Goal: Transaction & Acquisition: Purchase product/service

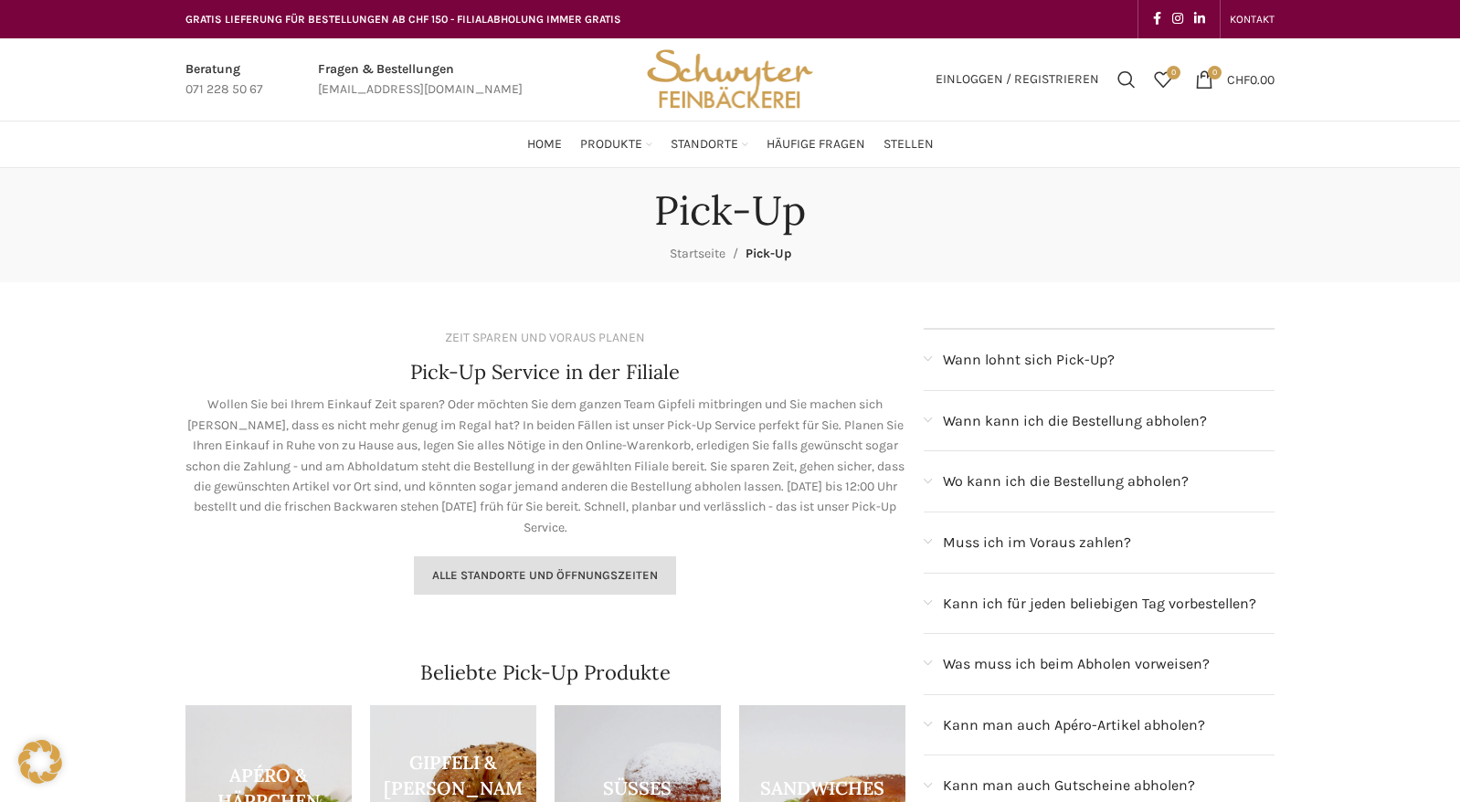
click at [624, 570] on span "Alle Standorte und Öffnungszeiten" at bounding box center [545, 575] width 226 height 15
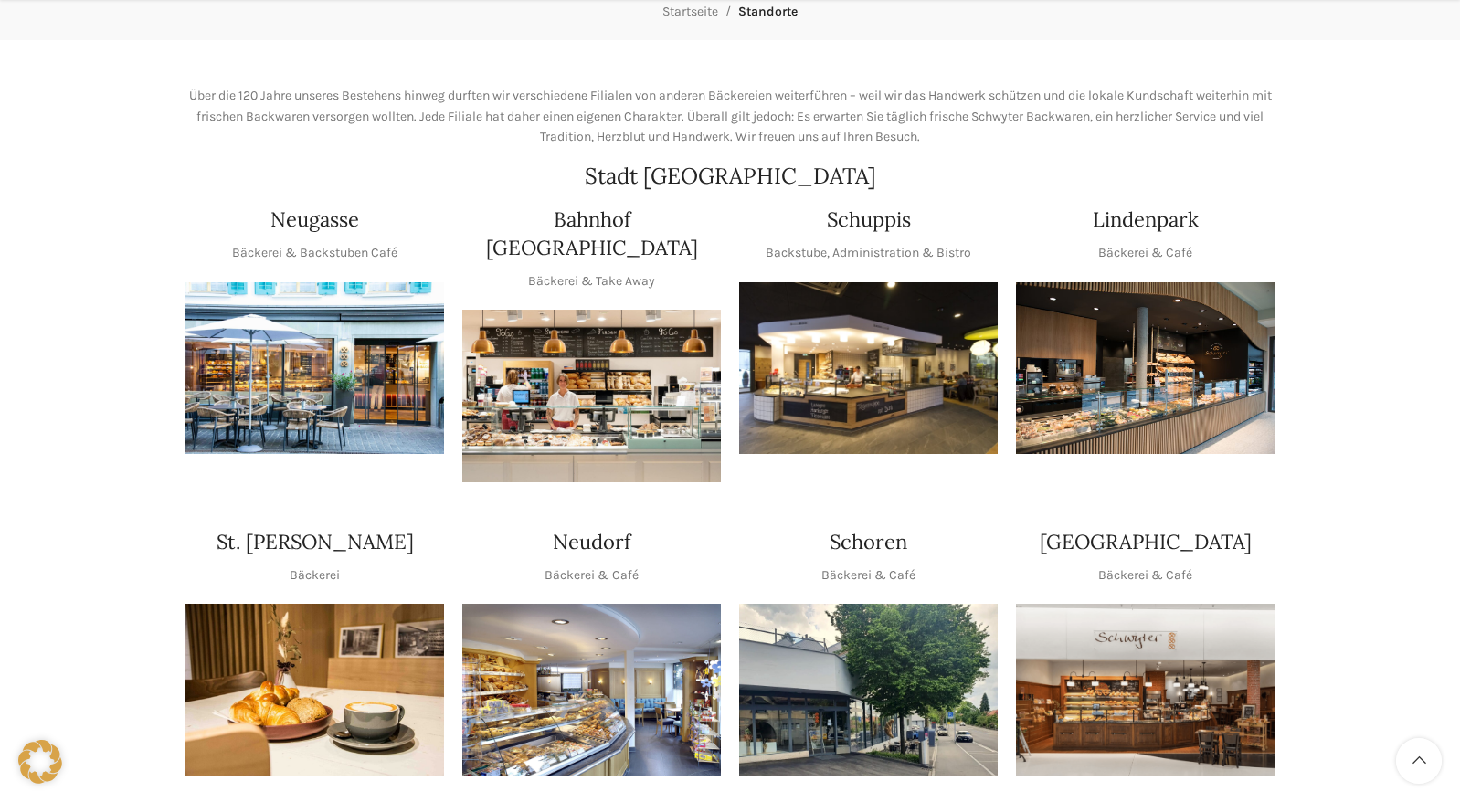
scroll to position [274, 0]
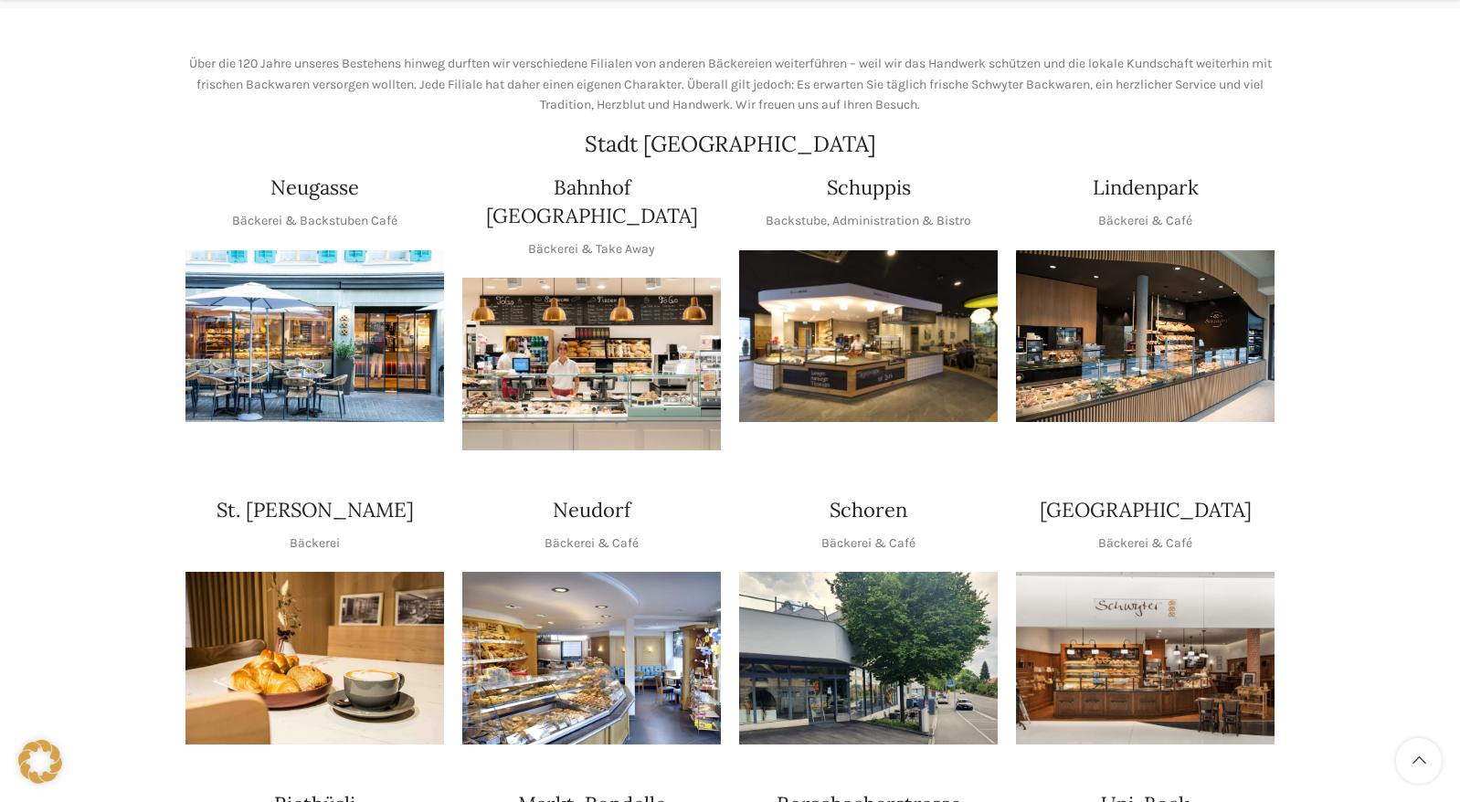
click at [610, 652] on img "1 / 1" at bounding box center [591, 658] width 259 height 173
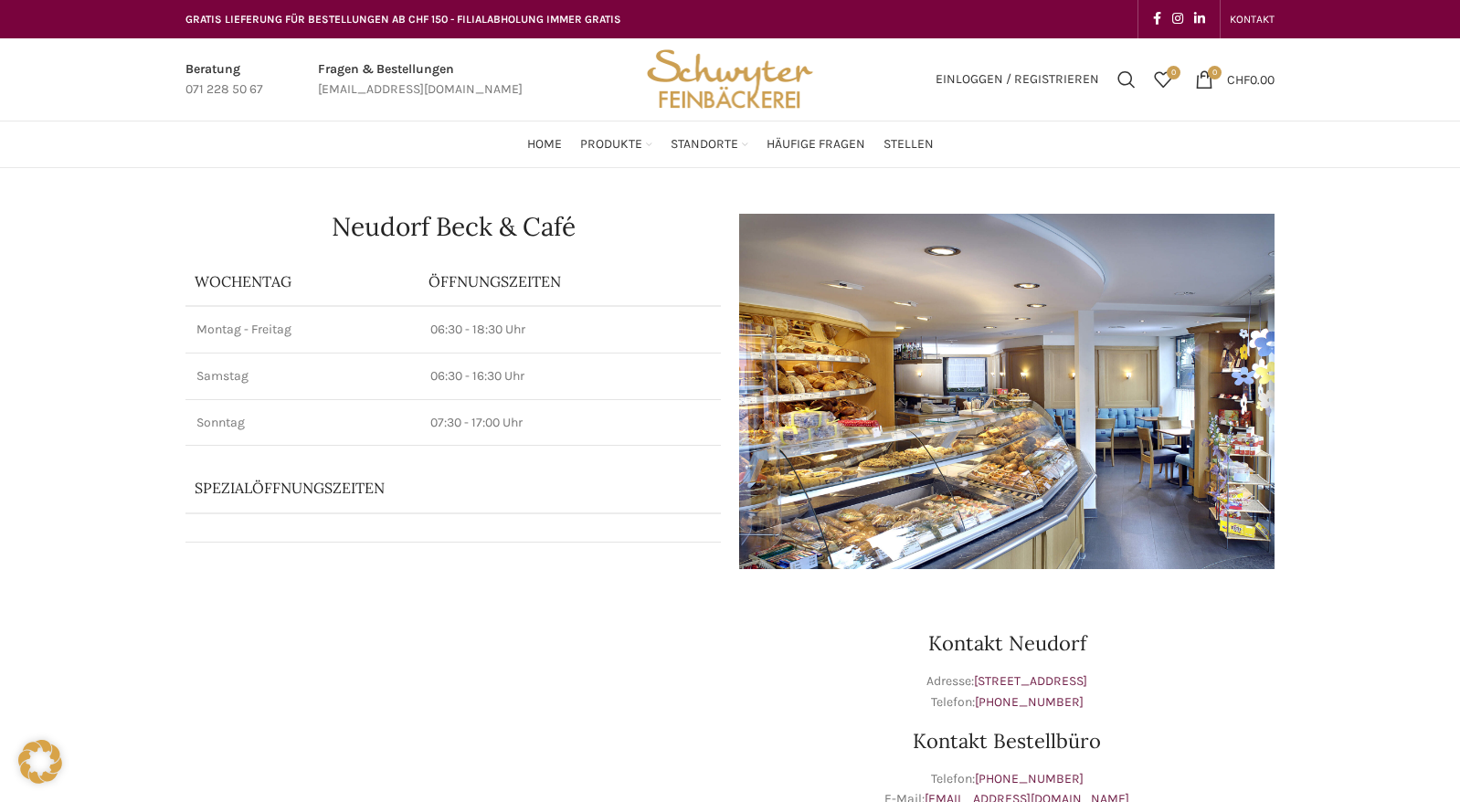
click at [345, 492] on p "Spezialöffnungszeiten" at bounding box center [428, 488] width 466 height 20
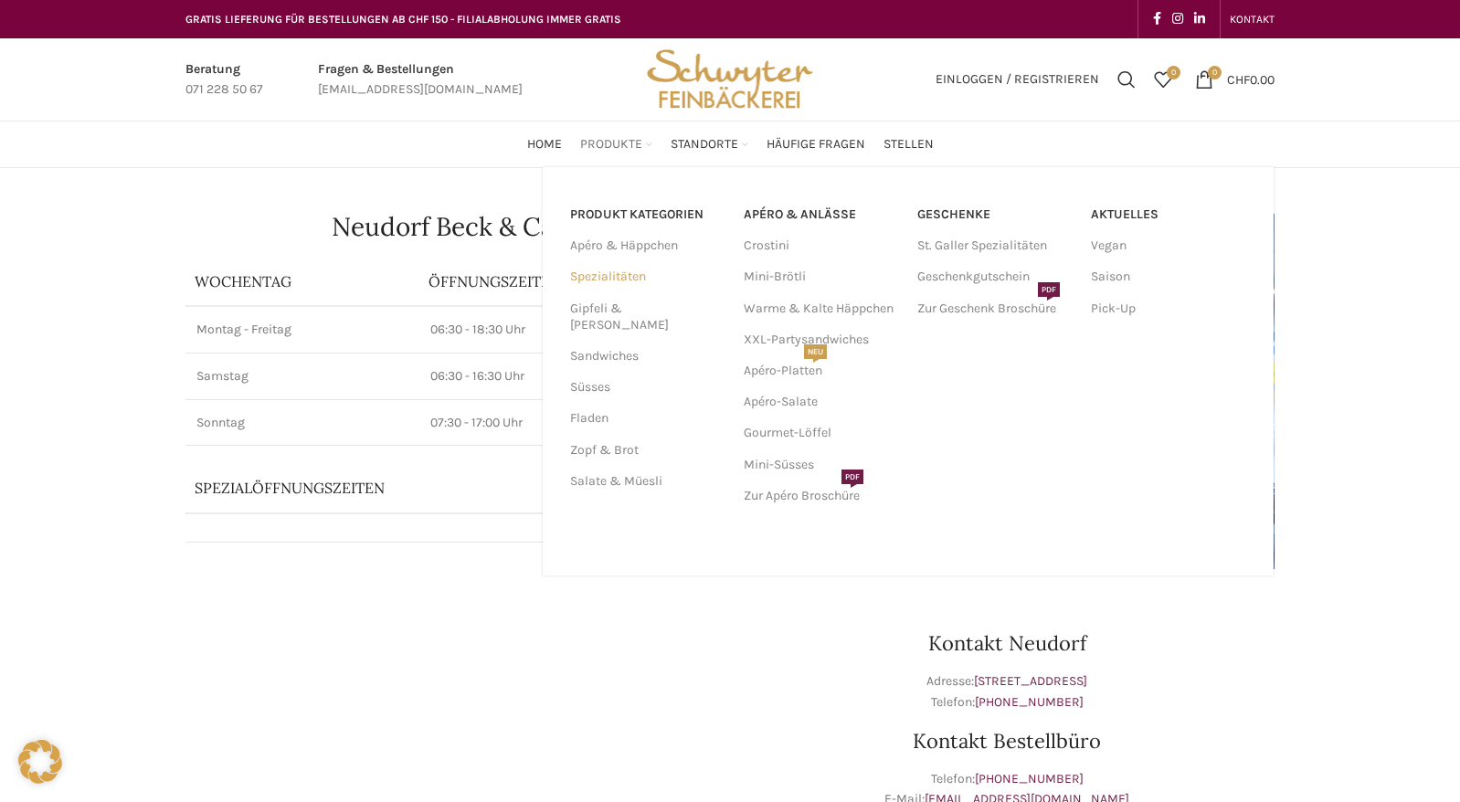
click at [609, 274] on link "Spezialitäten" at bounding box center [646, 276] width 152 height 31
click at [618, 312] on link "Gipfeli & [PERSON_NAME]" at bounding box center [646, 317] width 152 height 48
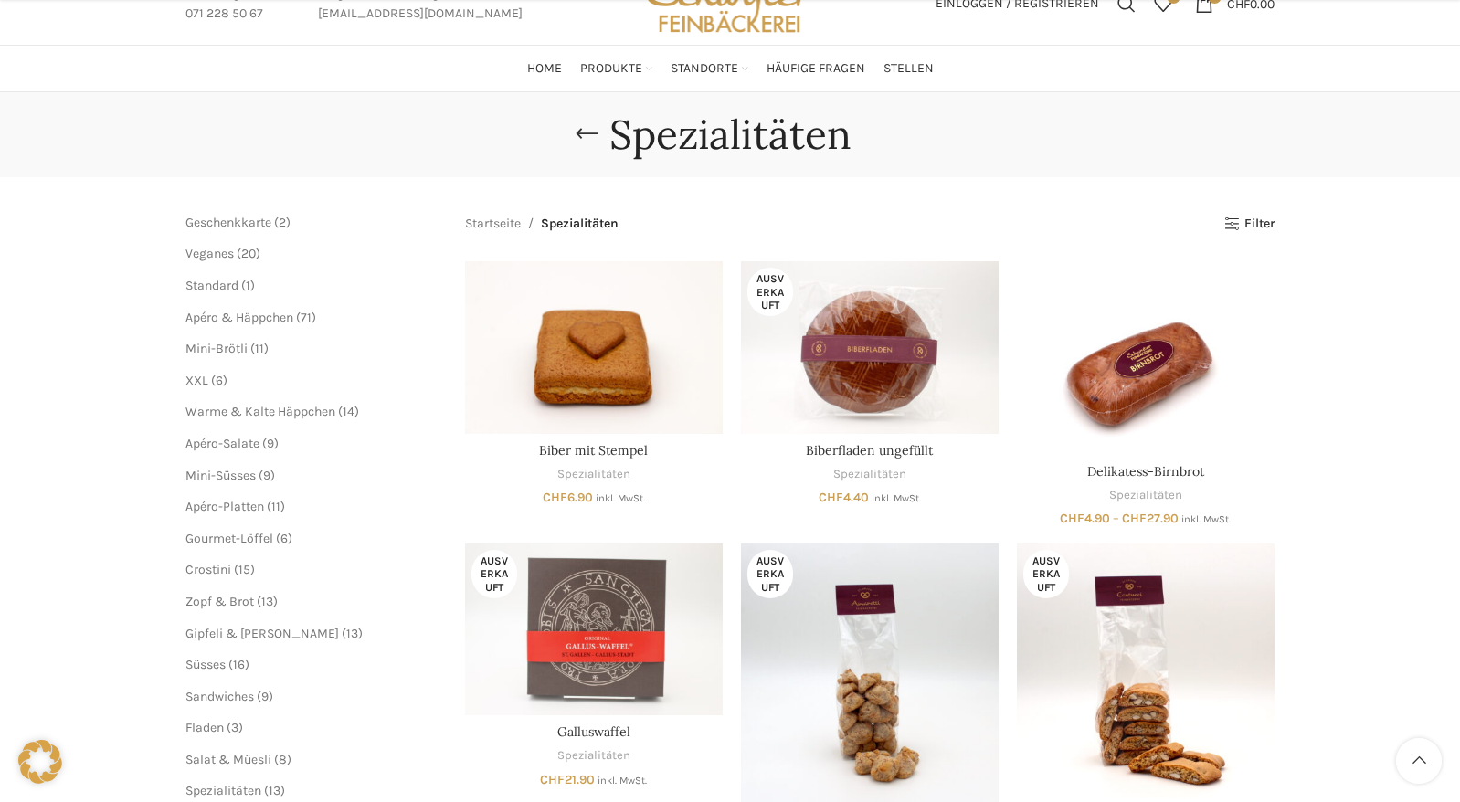
scroll to position [274, 0]
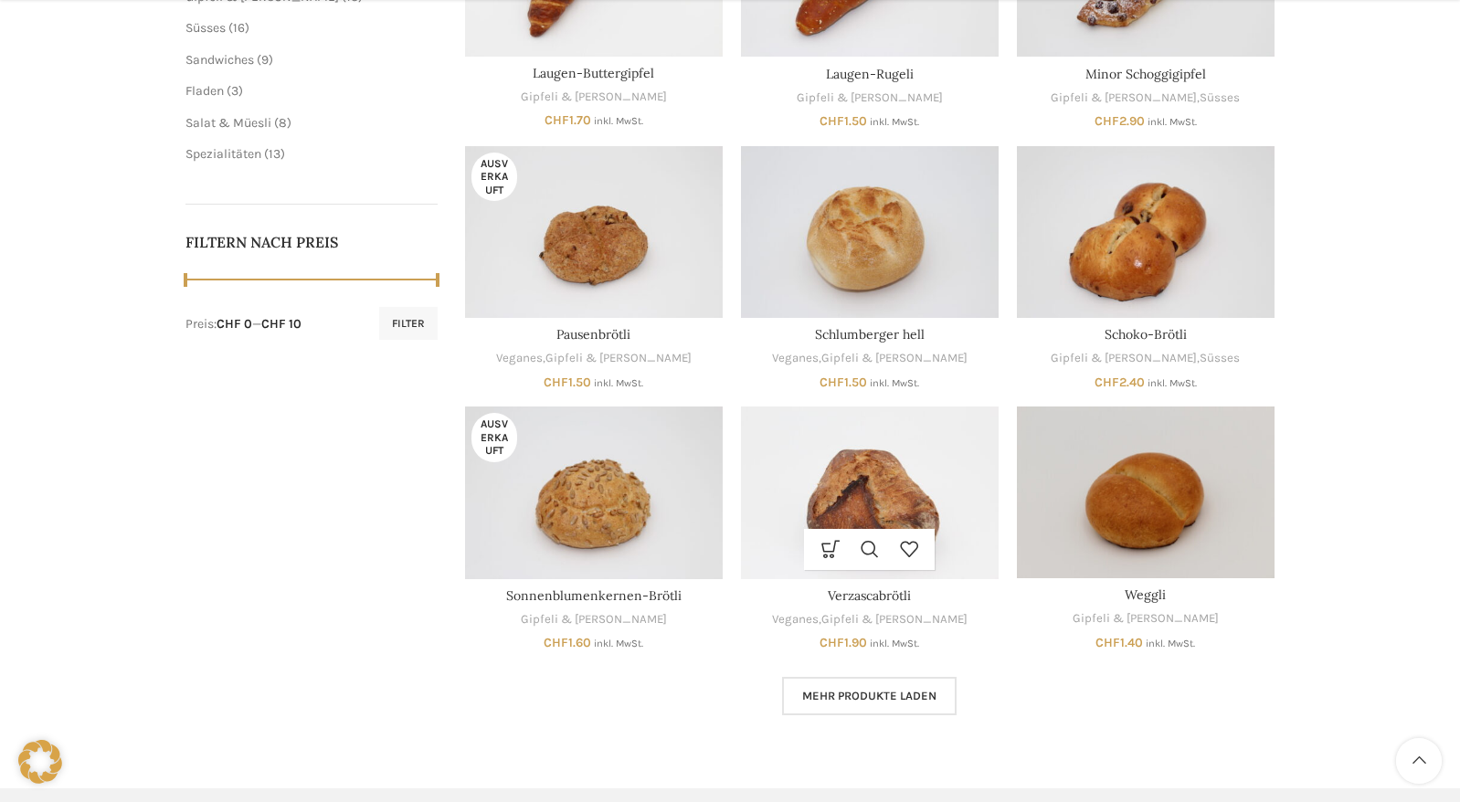
scroll to position [822, 0]
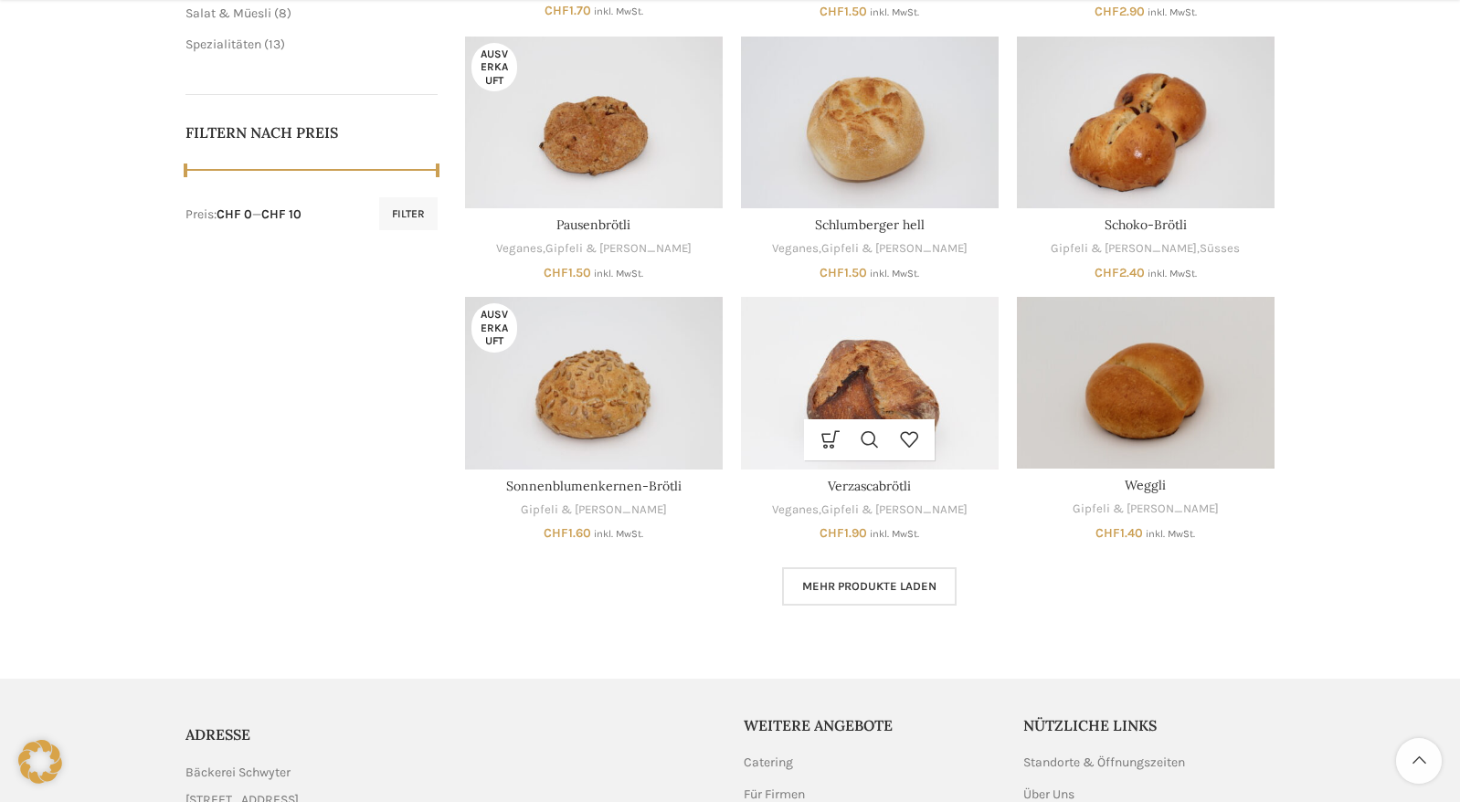
click at [864, 582] on span "Mehr Produkte laden" at bounding box center [869, 586] width 134 height 15
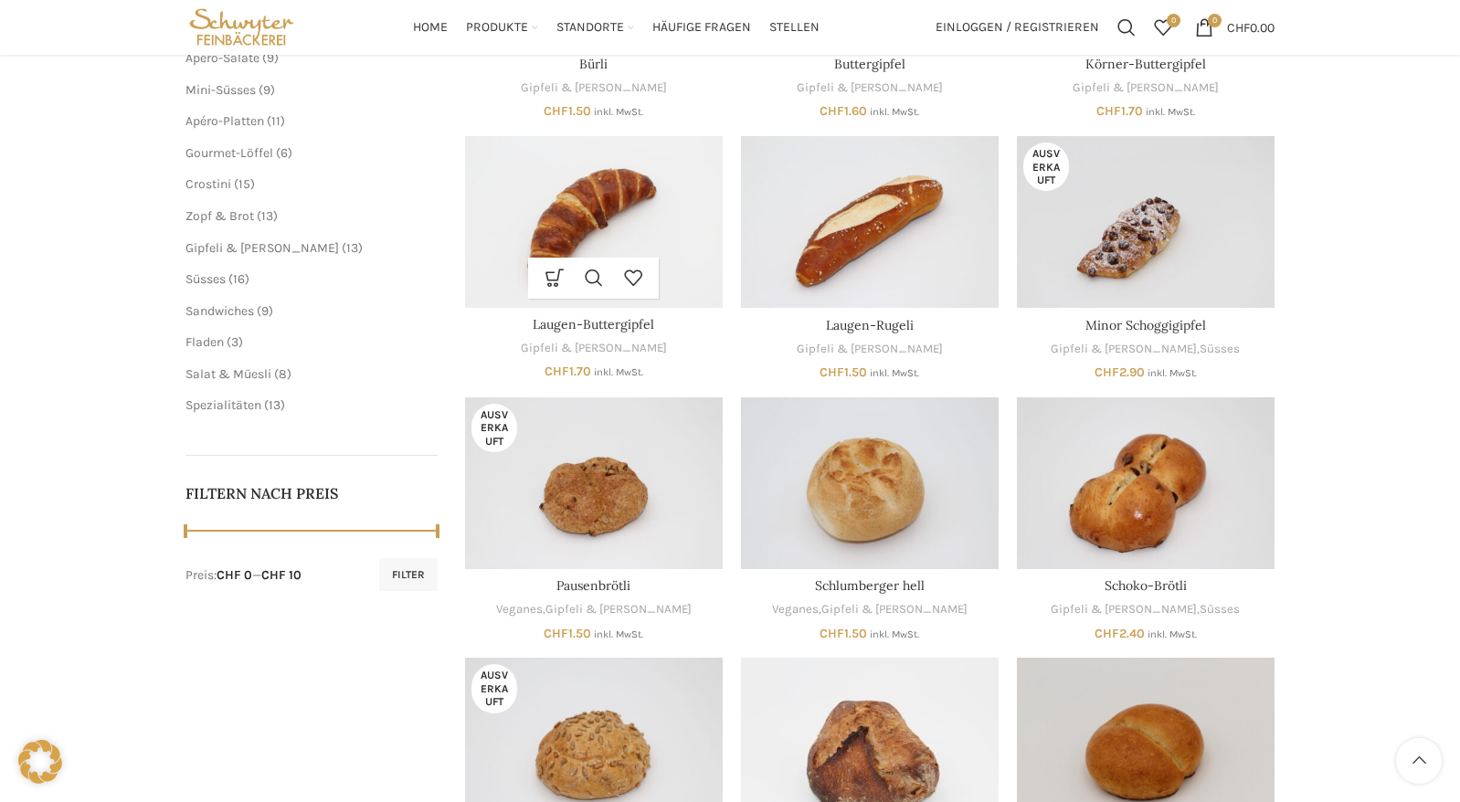
scroll to position [457, 0]
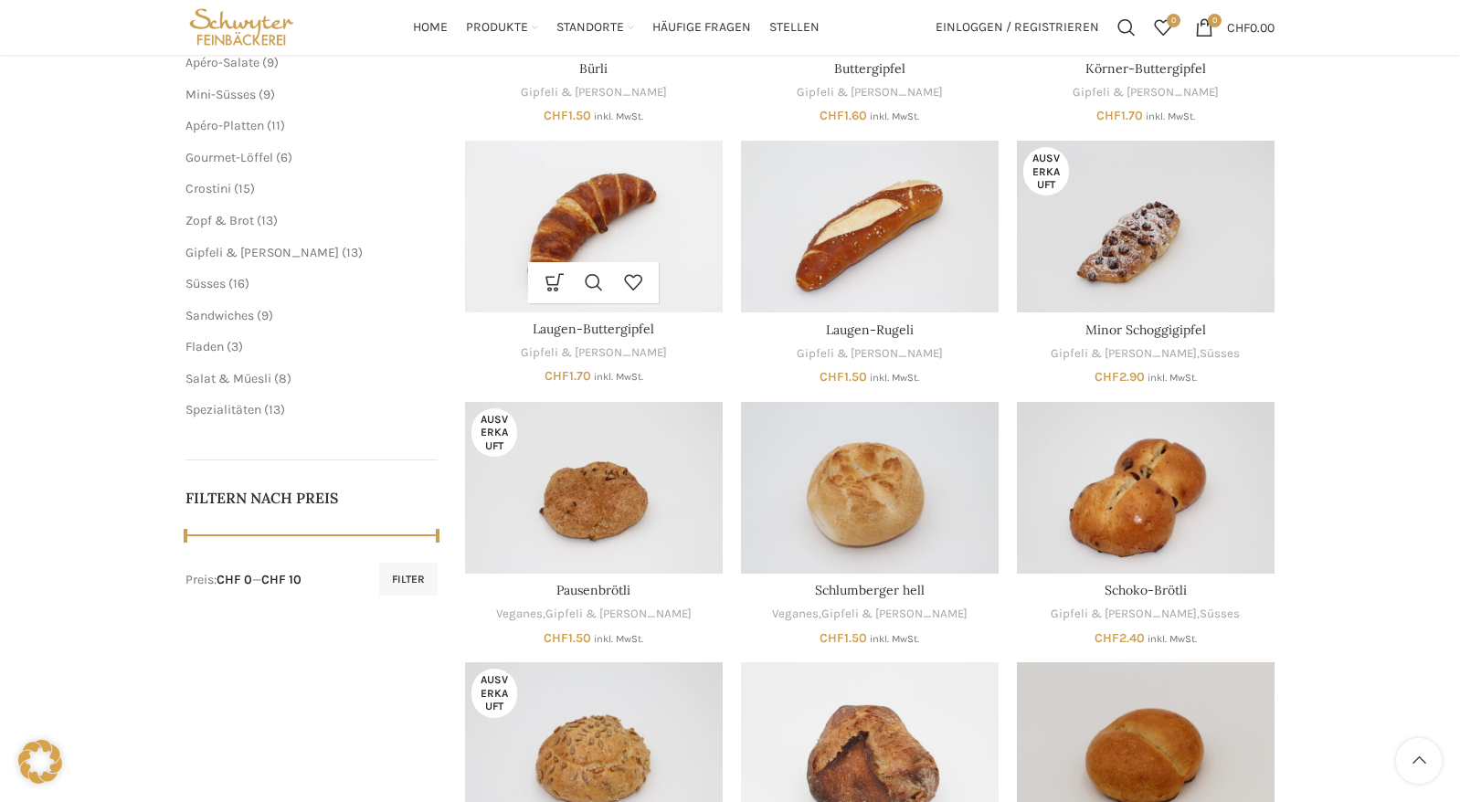
click at [553, 213] on img "Laugen-Buttergipfel" at bounding box center [594, 227] width 258 height 172
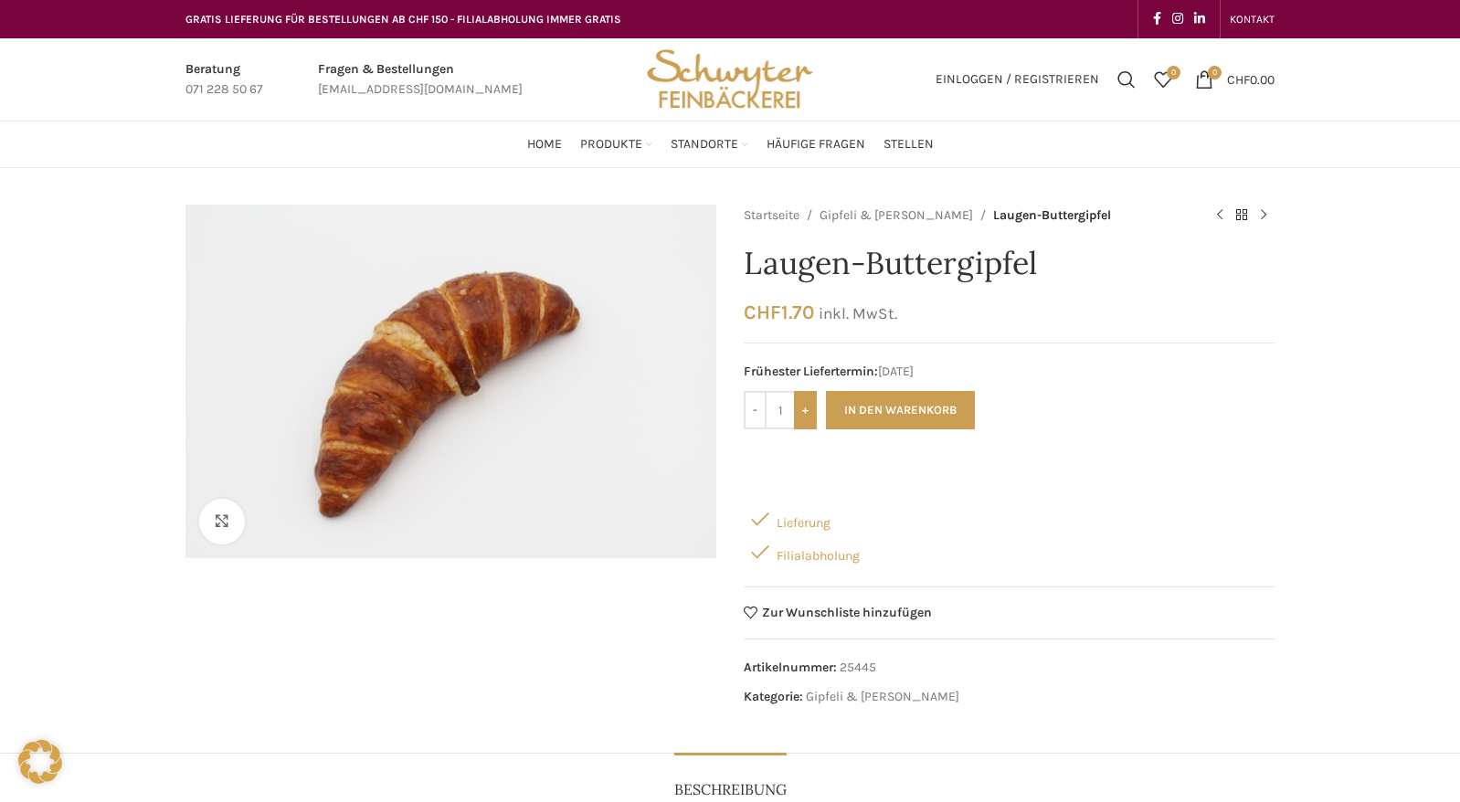
click at [804, 420] on input "+" at bounding box center [805, 410] width 23 height 38
type input "2"
click at [866, 400] on button "In den Warenkorb" at bounding box center [900, 410] width 149 height 38
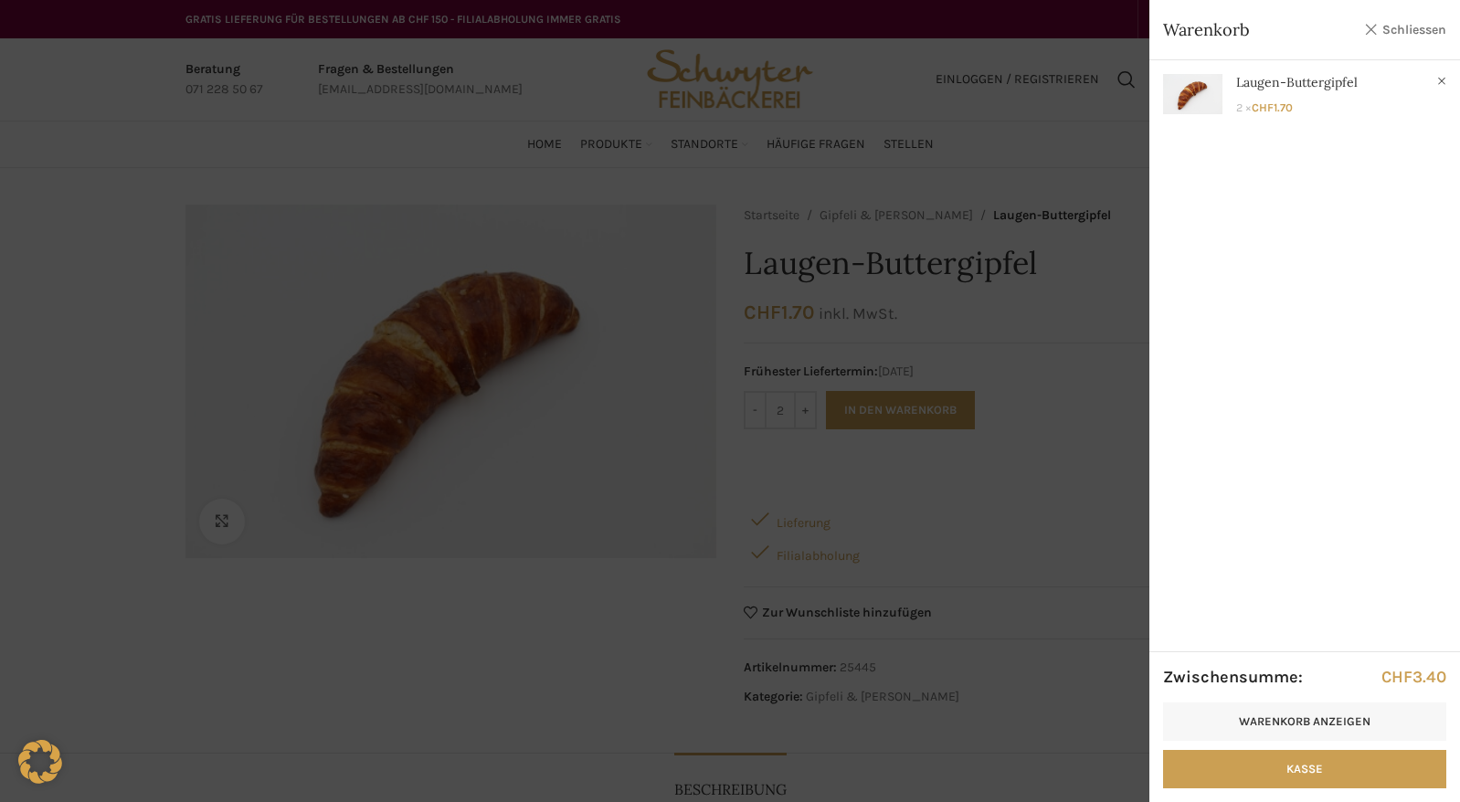
click at [1432, 24] on link "Schliessen" at bounding box center [1405, 29] width 82 height 23
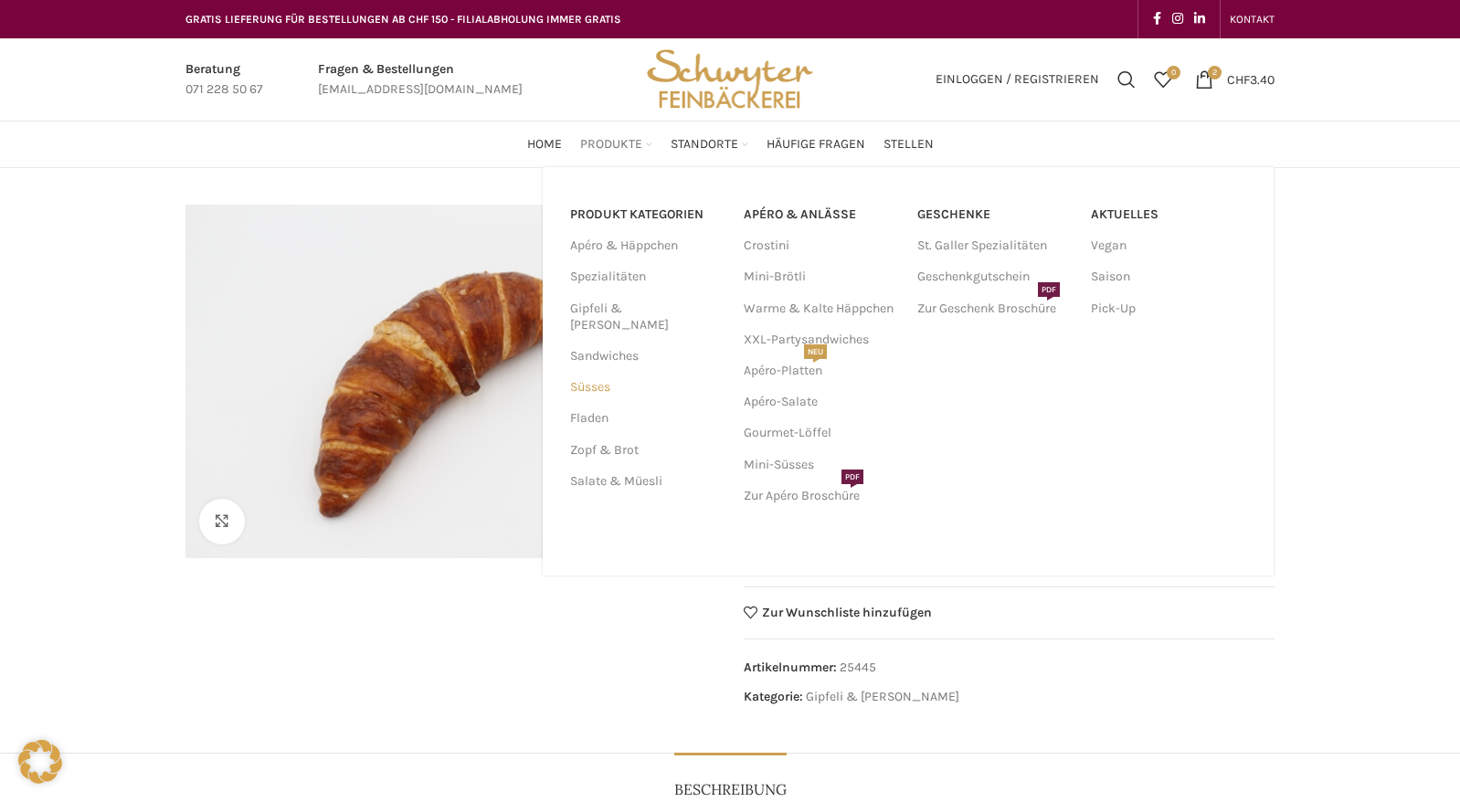
click at [609, 372] on link "Süsses" at bounding box center [646, 387] width 152 height 31
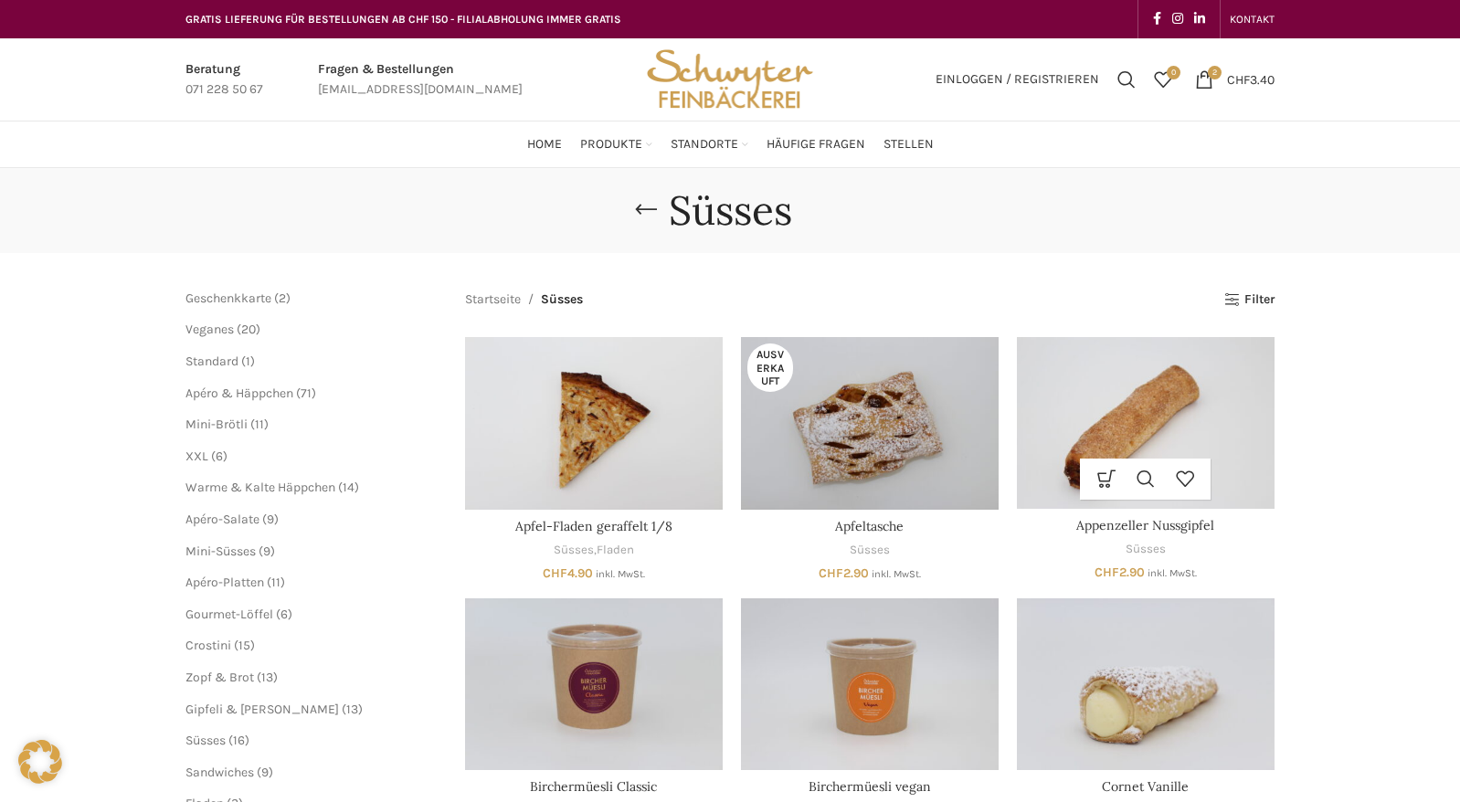
click at [1200, 435] on img "Appenzeller Nussgipfel" at bounding box center [1146, 423] width 258 height 172
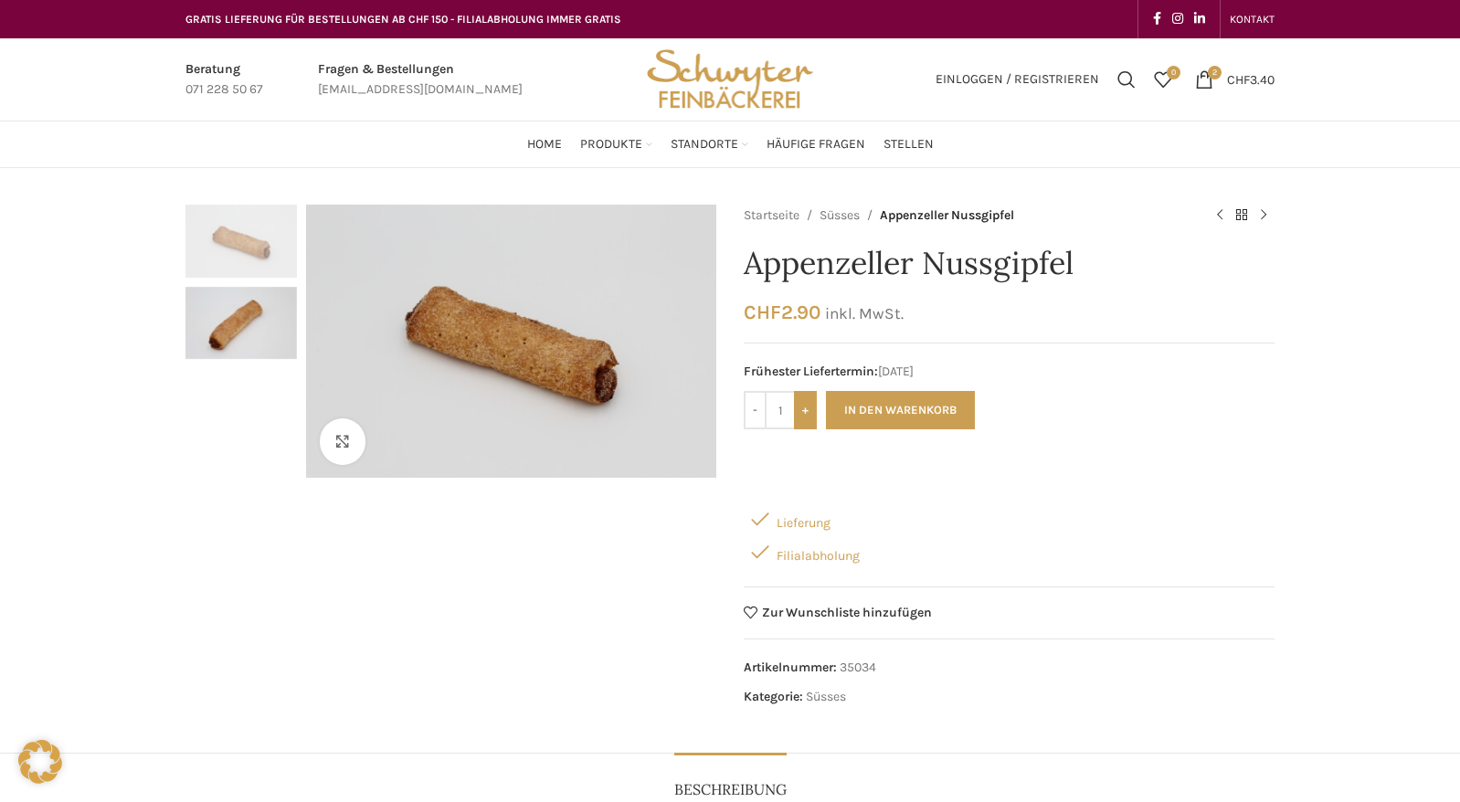
click at [798, 409] on input "+" at bounding box center [805, 410] width 23 height 38
type input "2"
click at [886, 398] on button "In den Warenkorb" at bounding box center [900, 410] width 149 height 38
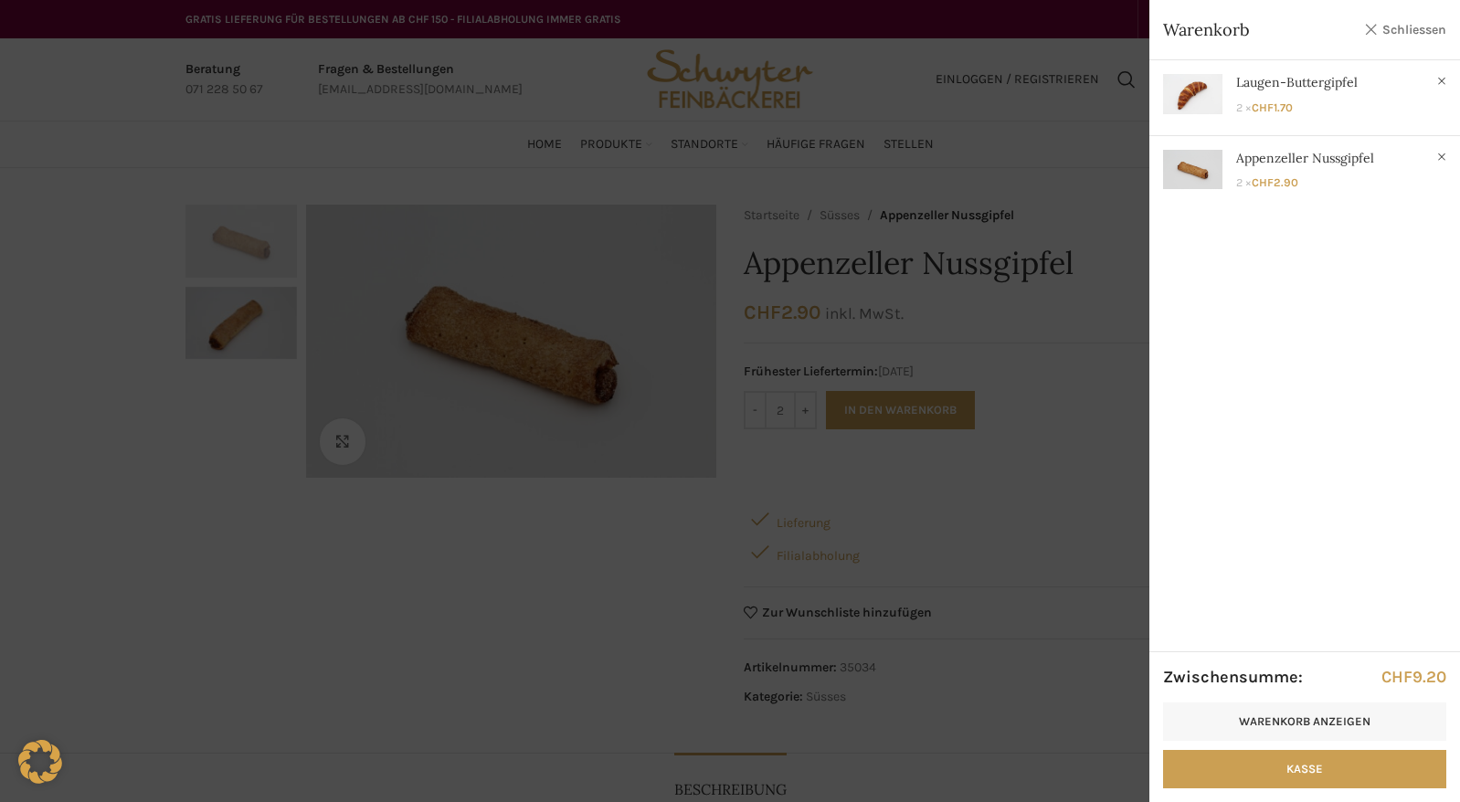
click at [1415, 29] on link "Schliessen" at bounding box center [1405, 29] width 82 height 23
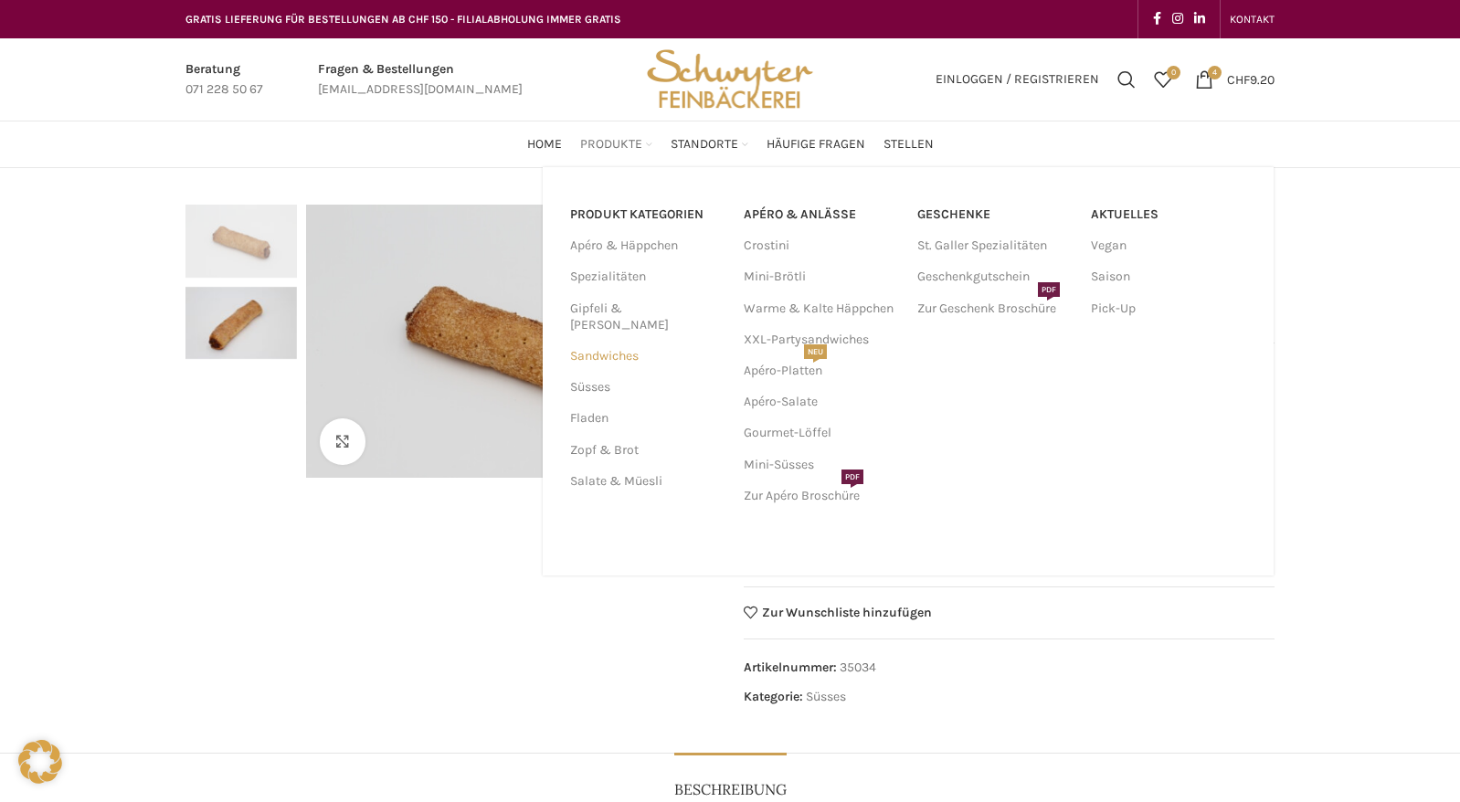
click at [613, 346] on link "Sandwiches" at bounding box center [646, 356] width 152 height 31
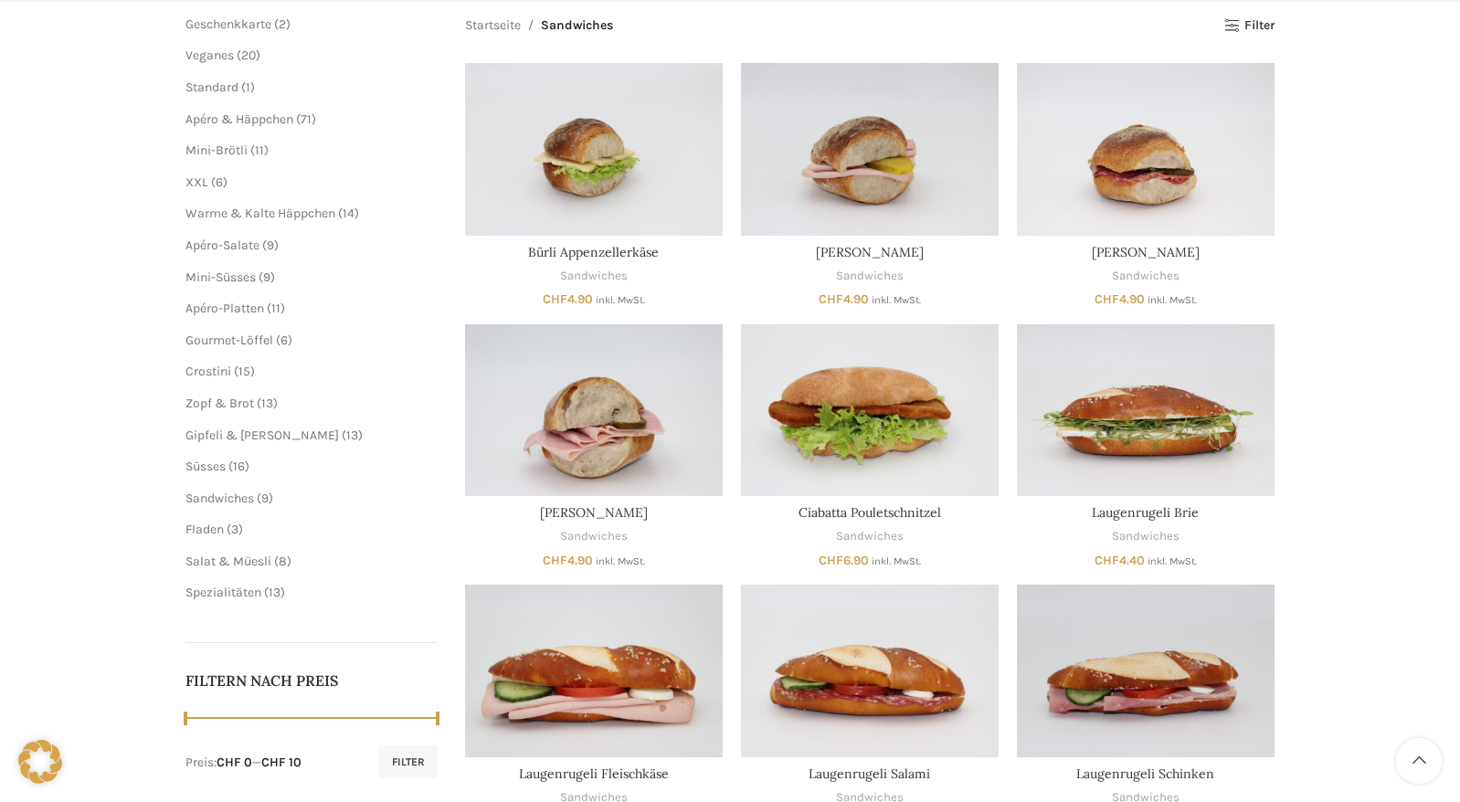
scroll to position [366, 0]
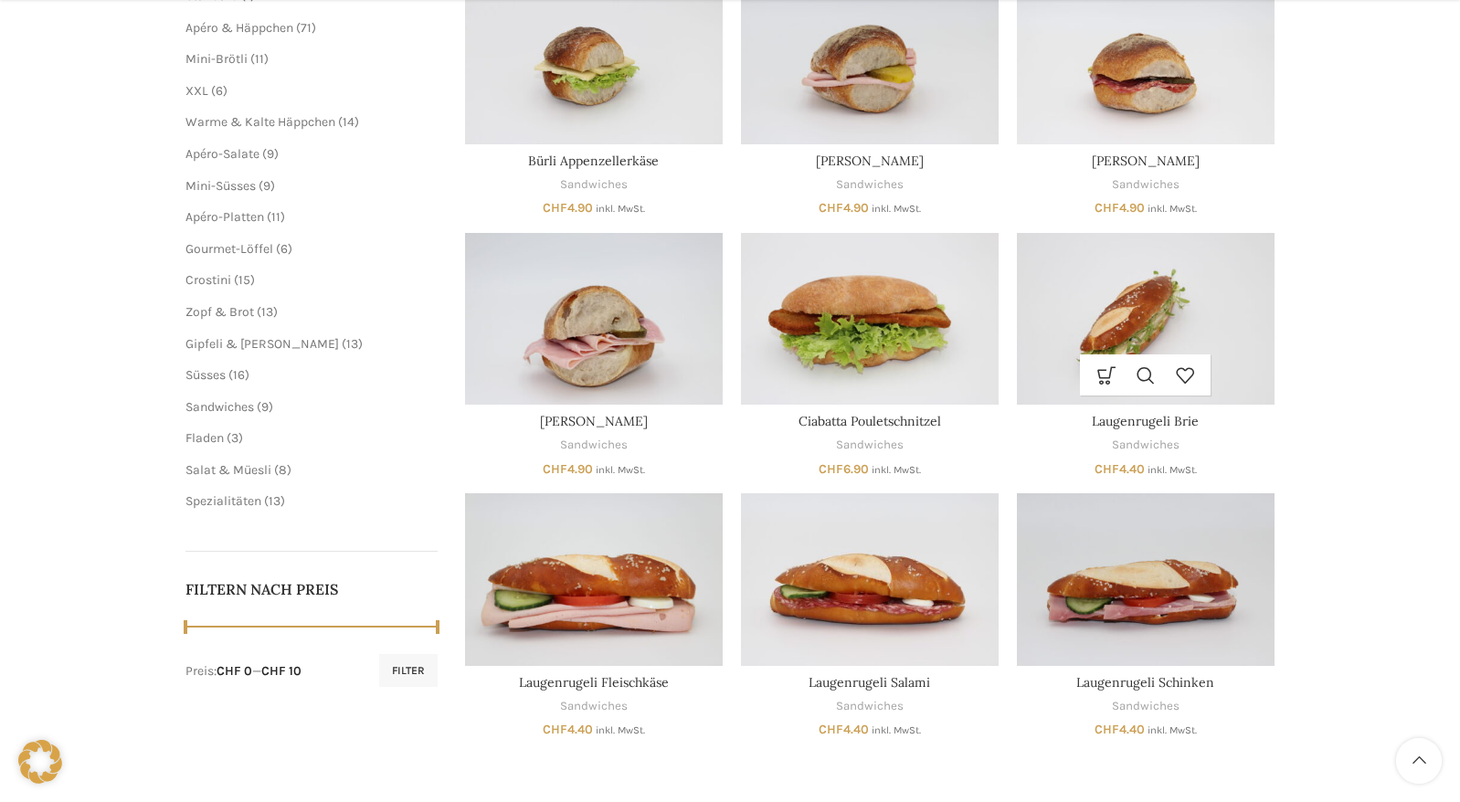
click at [1097, 326] on img "Laugenrugeli Brie" at bounding box center [1146, 319] width 258 height 172
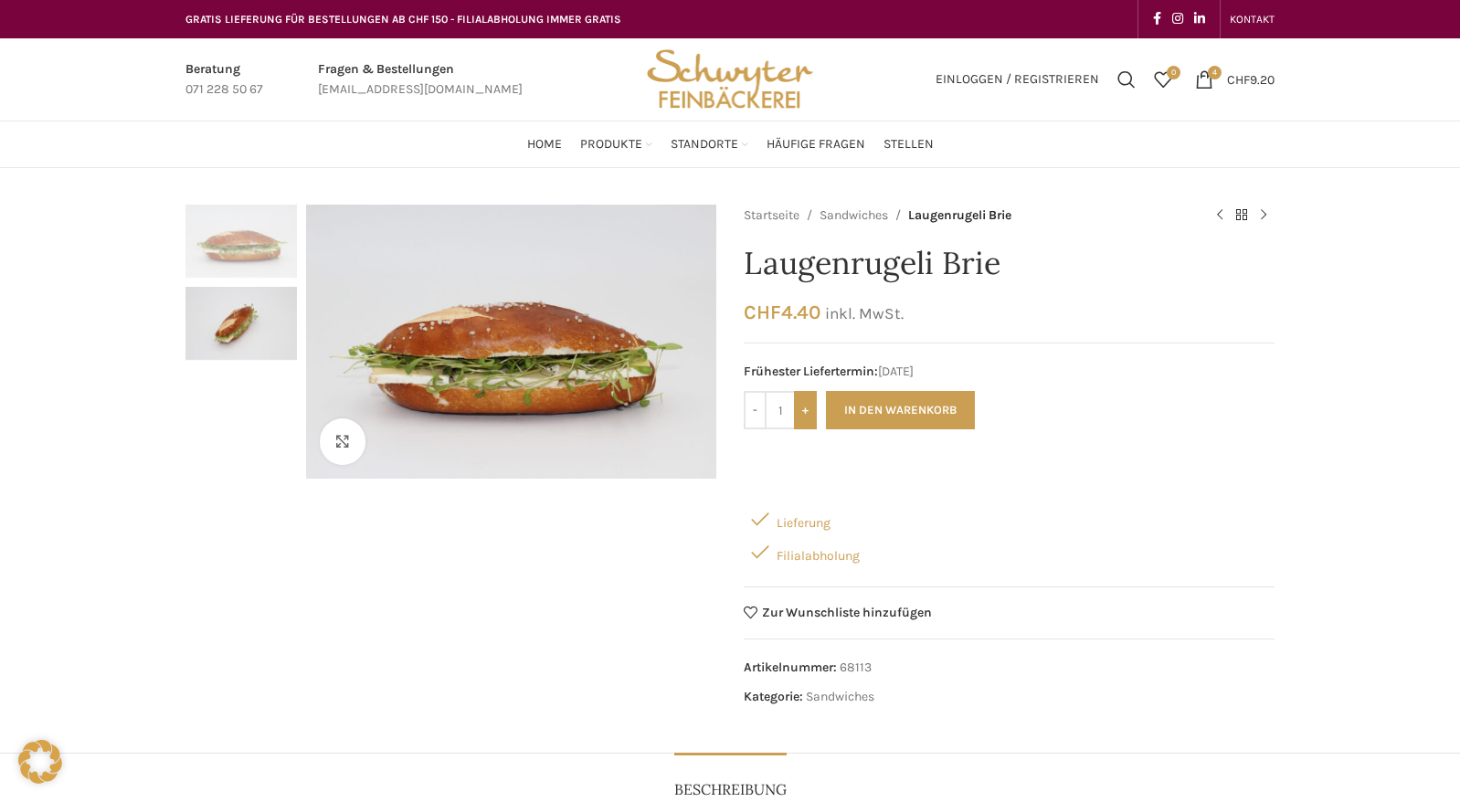
click at [813, 409] on input "+" at bounding box center [805, 410] width 23 height 38
type input "2"
click at [942, 412] on button "In den Warenkorb" at bounding box center [900, 410] width 149 height 38
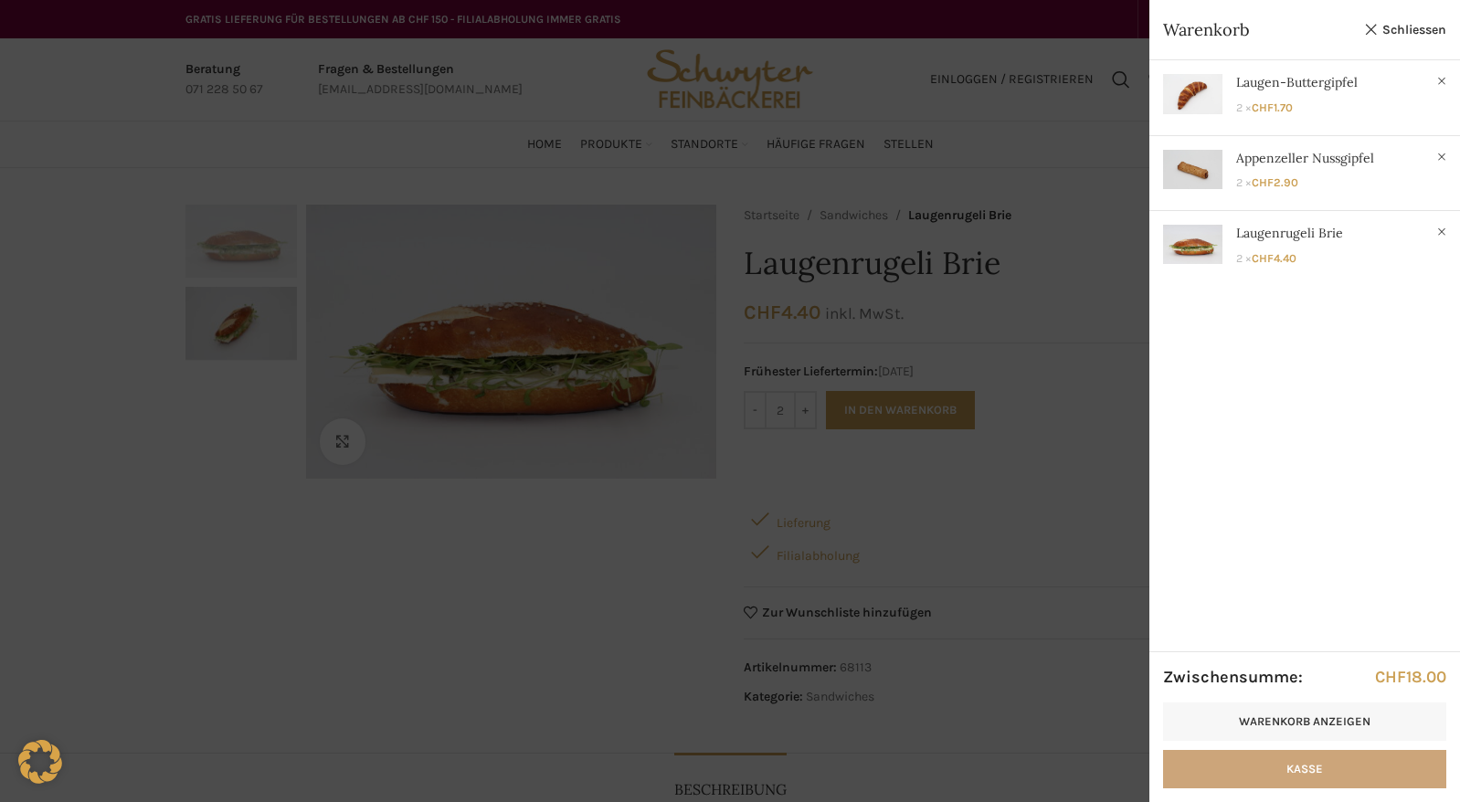
click at [1368, 771] on link "Kasse" at bounding box center [1304, 769] width 283 height 38
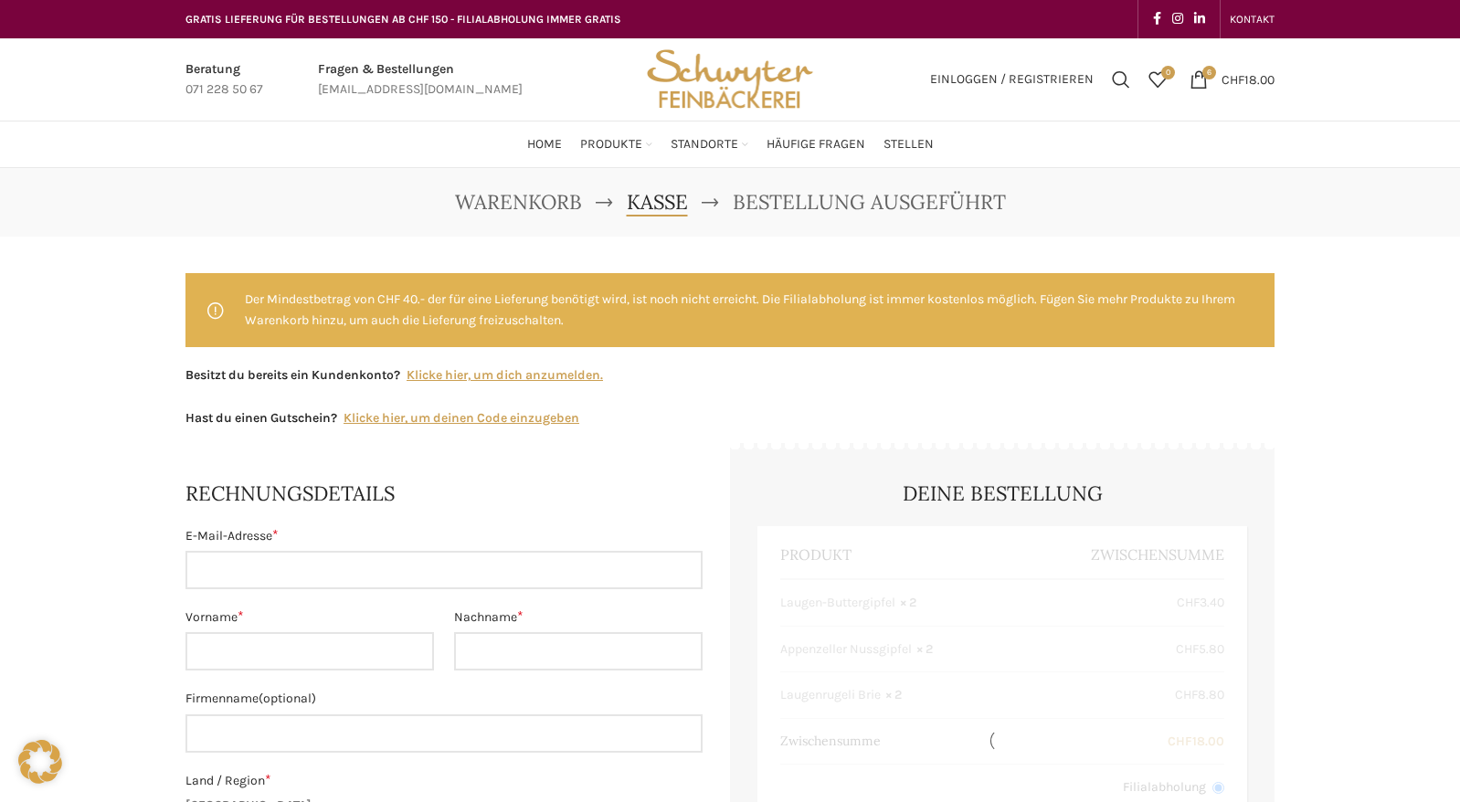
select select "SG"
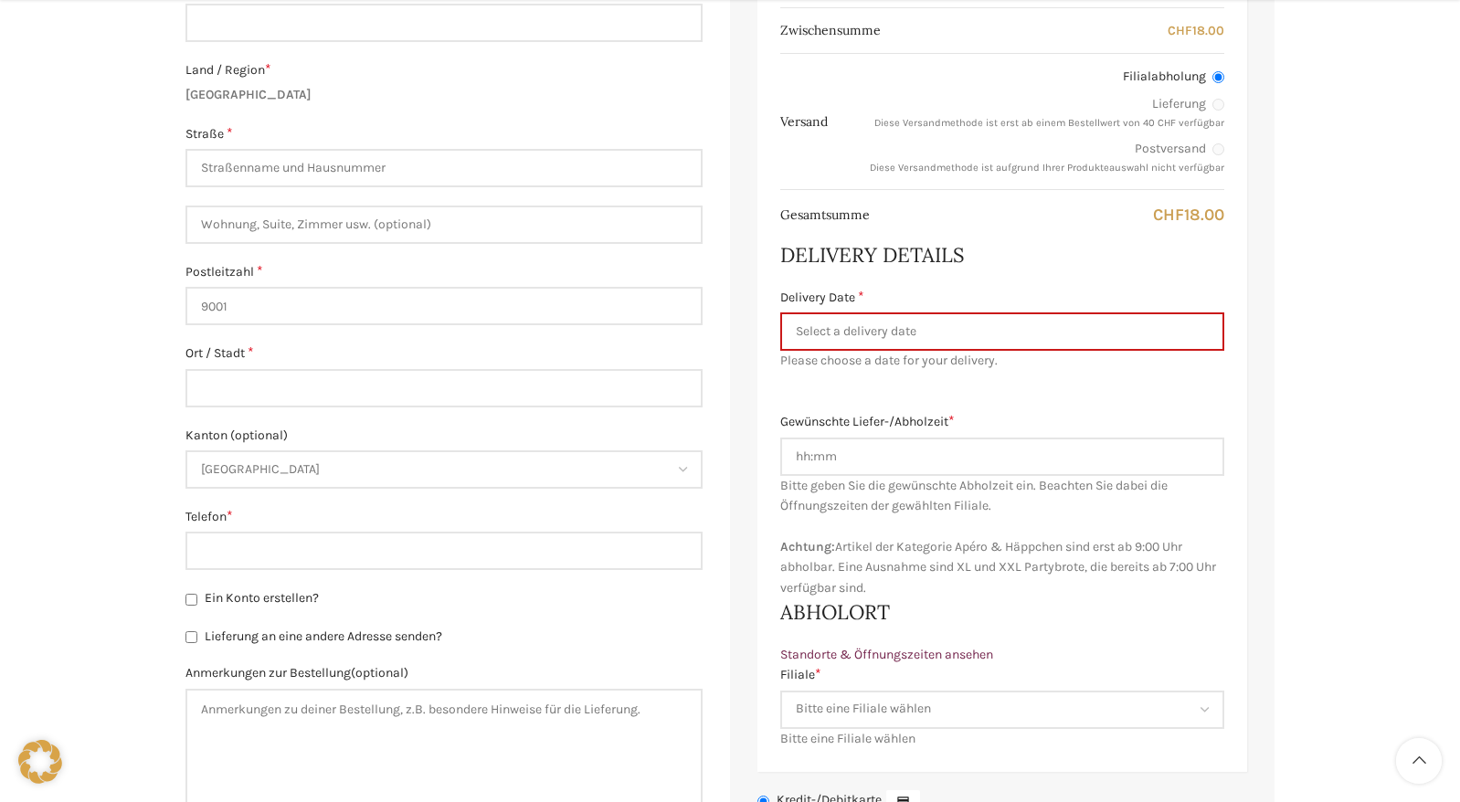
scroll to position [731, 0]
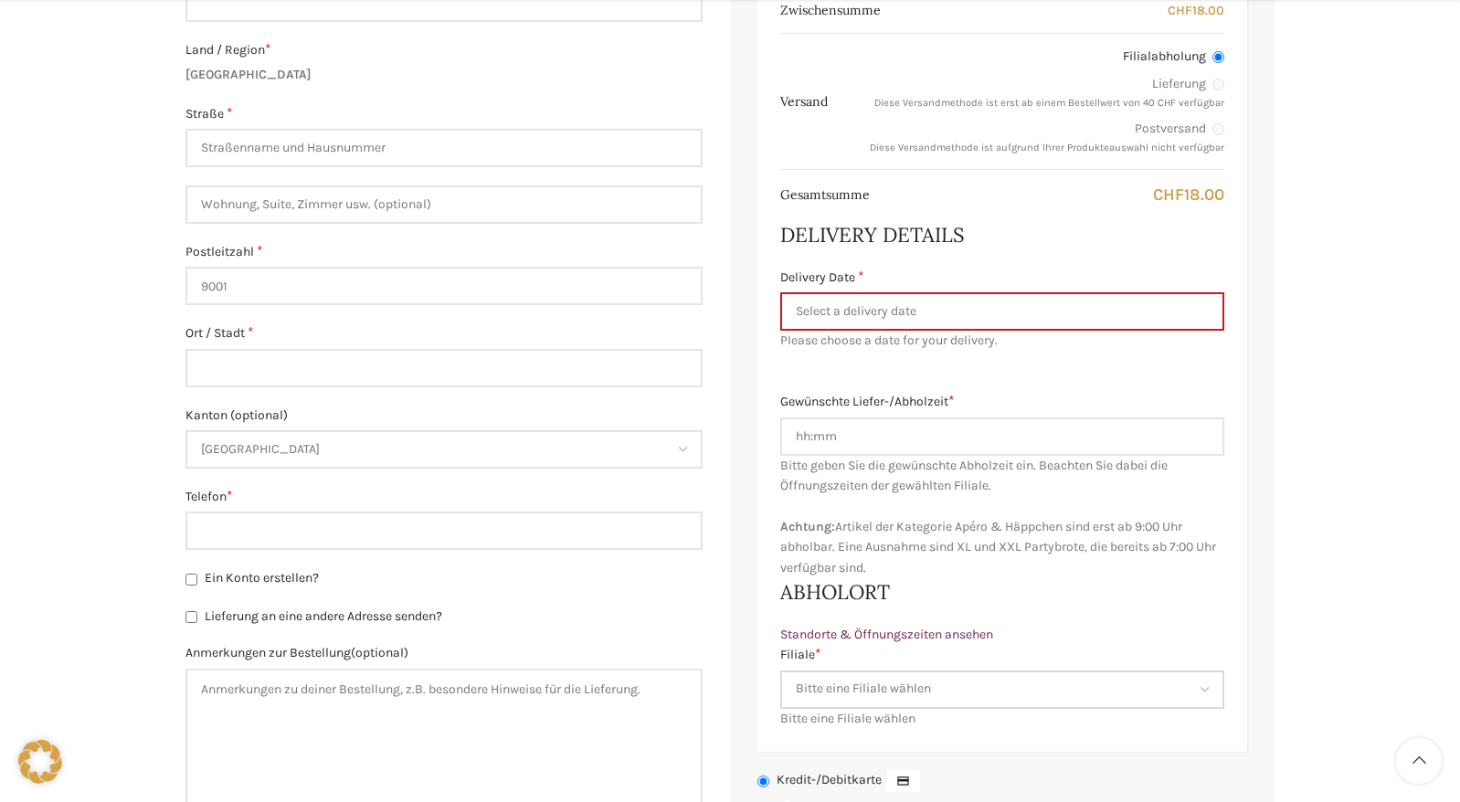
click at [1087, 692] on select "Bitte eine Filiale wählen Backstube Schuppis [GEOGRAPHIC_DATA] [GEOGRAPHIC_DATA…" at bounding box center [1002, 690] width 444 height 38
select select "11682"
click at [780, 671] on select "Bitte eine Filiale wählen Backstube Schuppis [GEOGRAPHIC_DATA] [GEOGRAPHIC_DATA…" at bounding box center [1002, 690] width 444 height 38
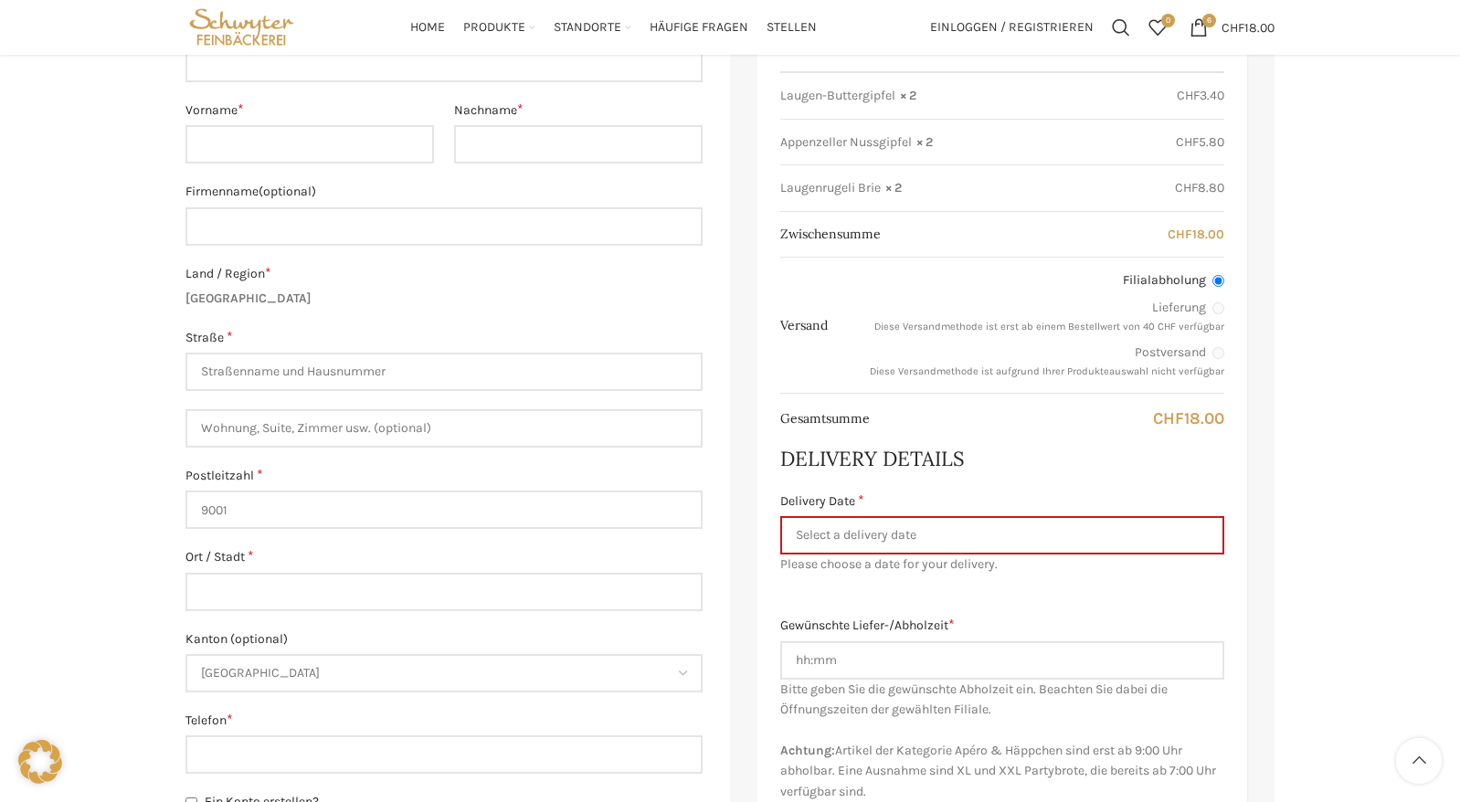
scroll to position [457, 0]
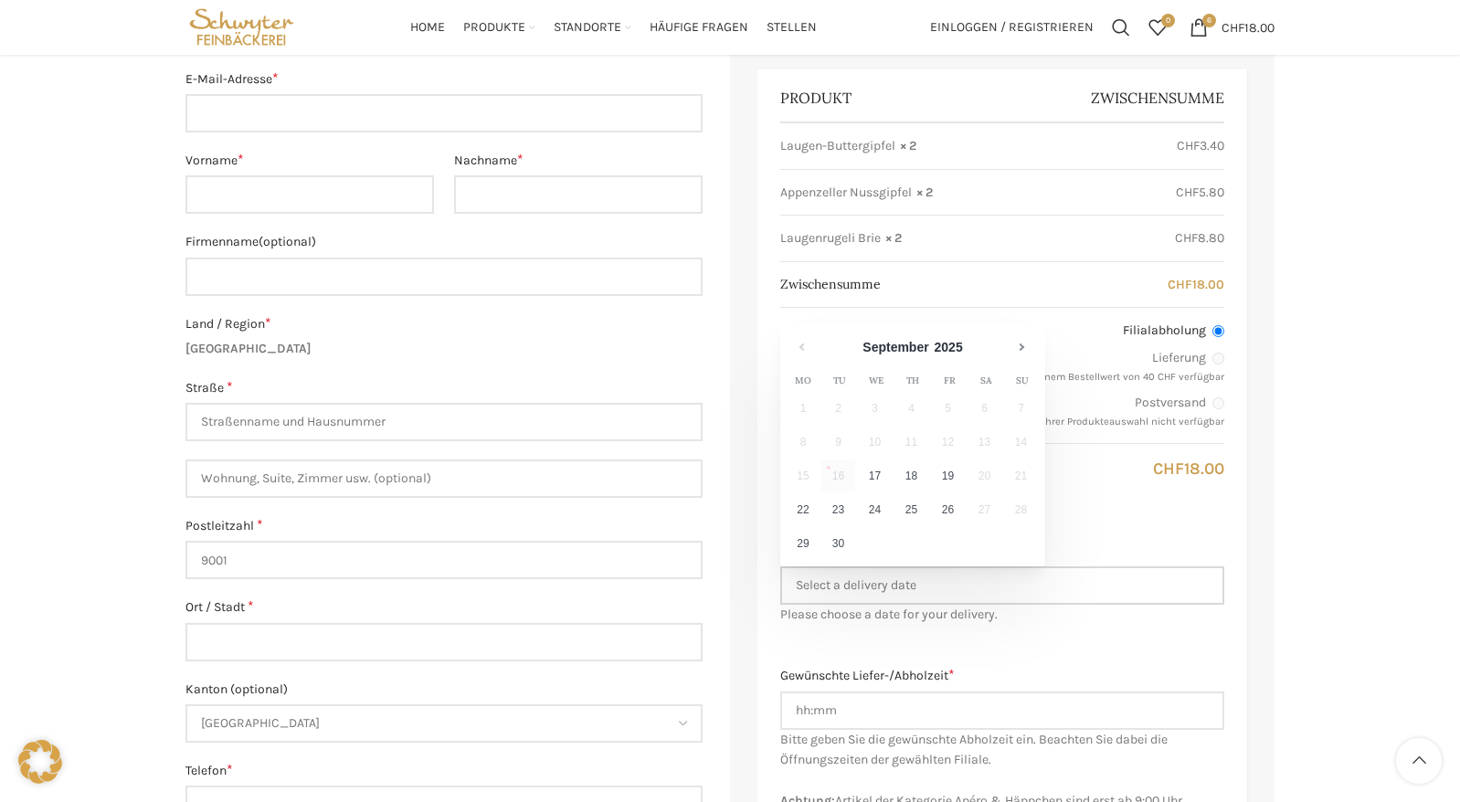
click at [1042, 588] on input "Delivery Date *" at bounding box center [1002, 586] width 444 height 38
click at [875, 472] on link "17" at bounding box center [875, 476] width 34 height 31
type input "[DATE]"
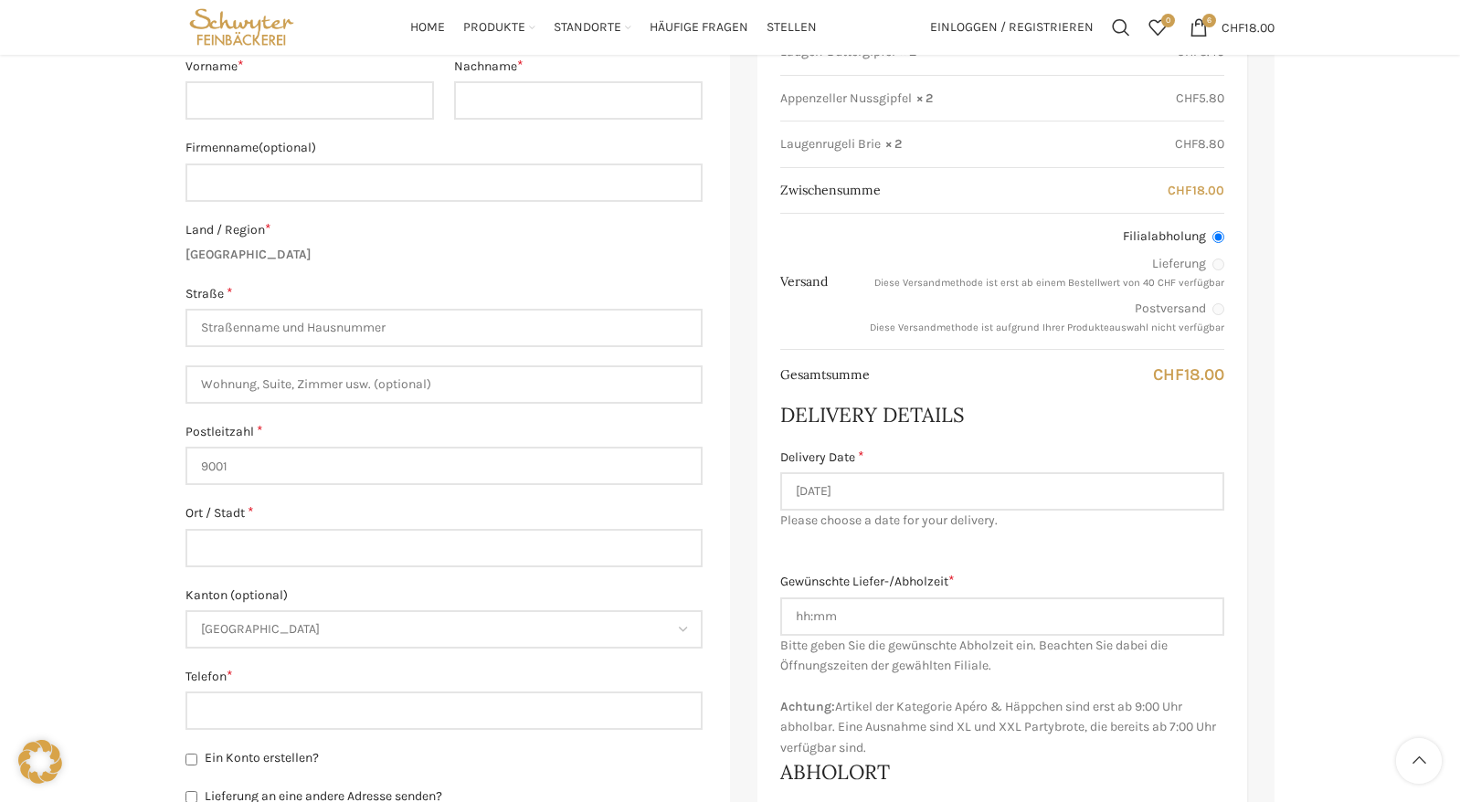
scroll to position [548, 0]
click at [861, 622] on input "Gewünschte Liefer-/Abholzeit *" at bounding box center [1002, 619] width 444 height 38
type input "07:00"
click at [917, 550] on div "Produkt Zwischensumme Laugen-Buttergipfel × 2 CHF 3.40 Appenzeller Nussgipfel ×…" at bounding box center [1003, 486] width 490 height 1016
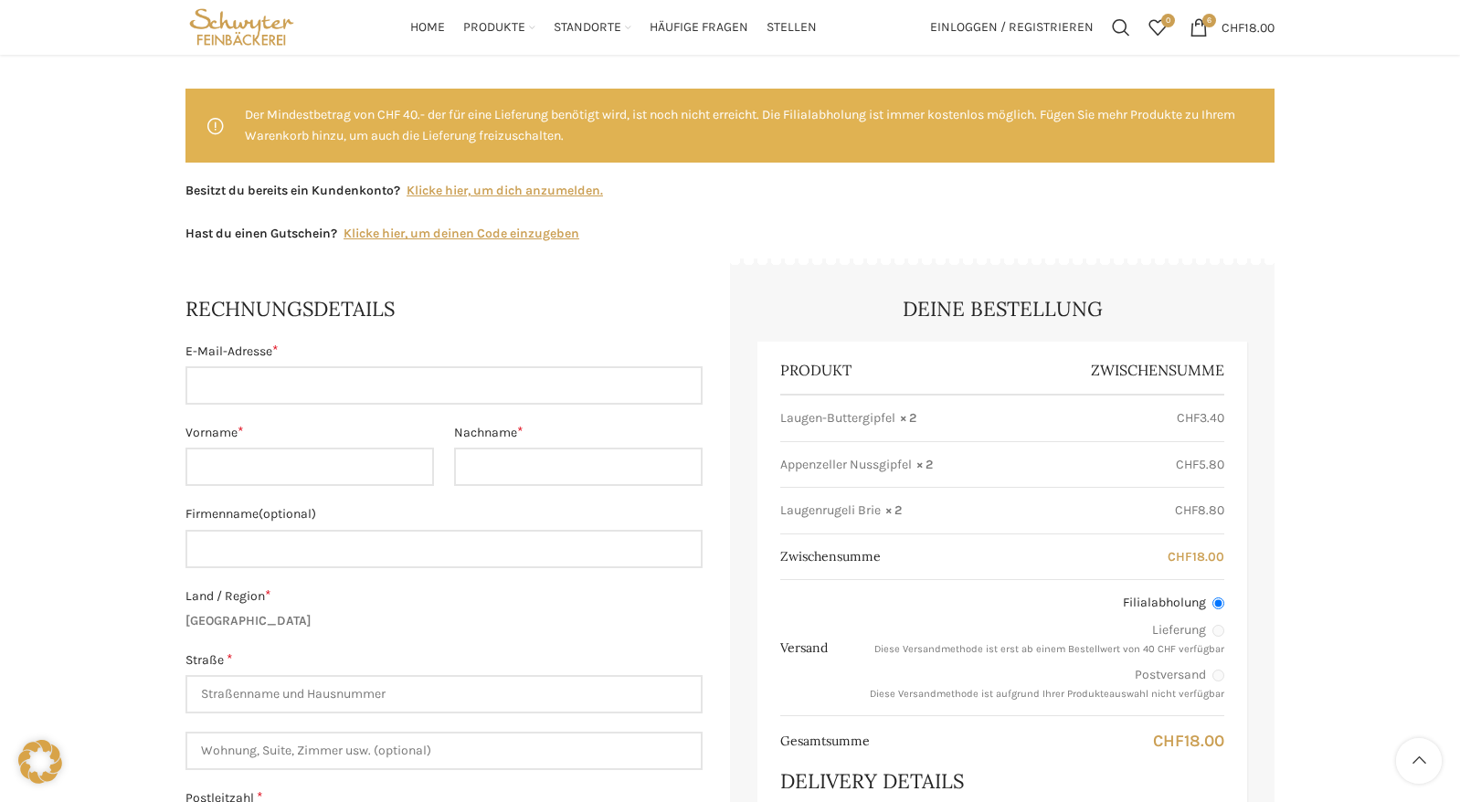
scroll to position [183, 0]
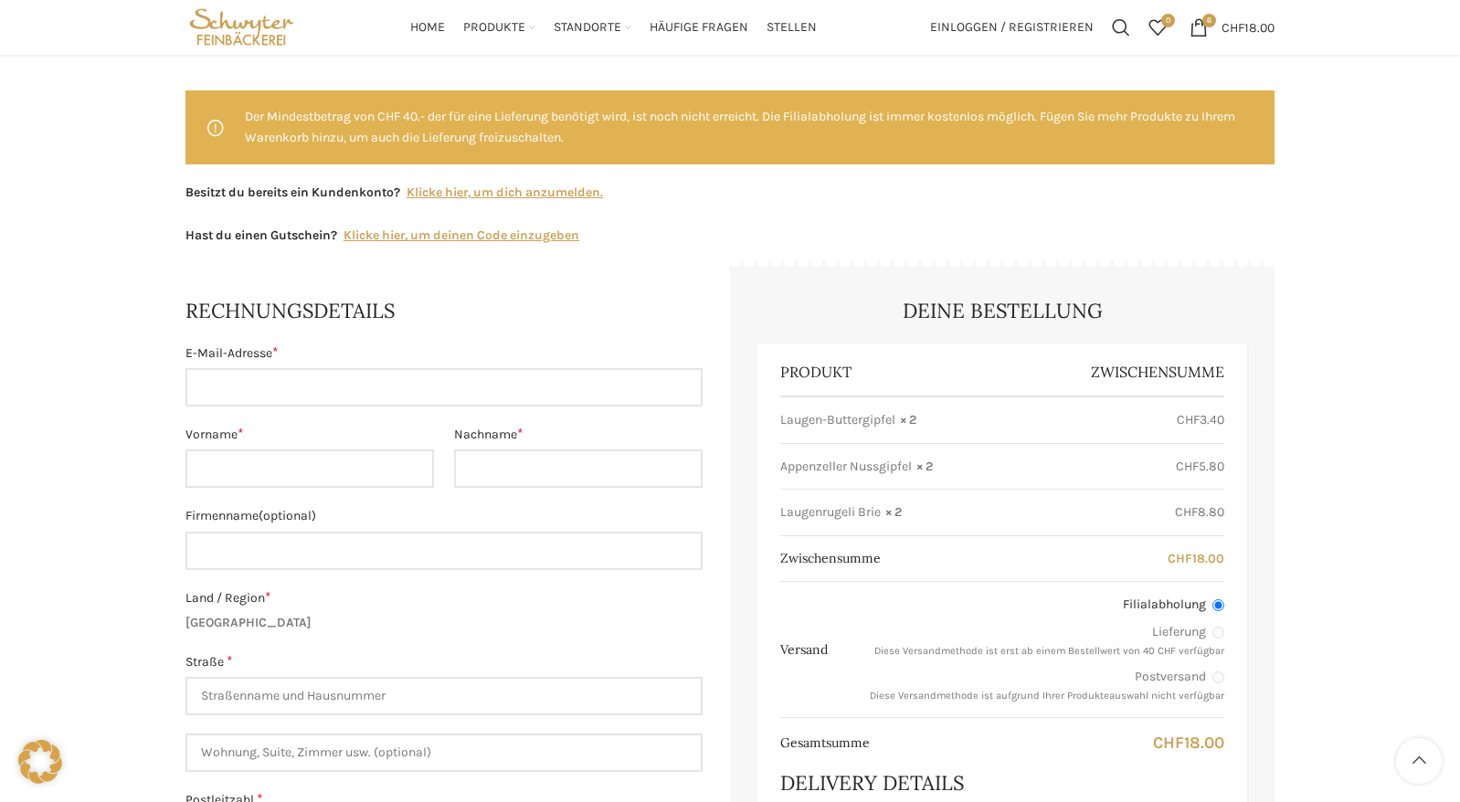
click at [321, 408] on div "E-Mail-Adresse * Vorname * Nachname * Firmenname (optional) Land / Region * Sch…" at bounding box center [444, 722] width 517 height 756
click at [330, 386] on input "E-Mail-Adresse *" at bounding box center [444, 387] width 517 height 38
type input "[PERSON_NAME][EMAIL_ADDRESS][DOMAIN_NAME]"
click at [328, 467] on input "Vorname *" at bounding box center [310, 469] width 249 height 38
type input "[PERSON_NAME]"
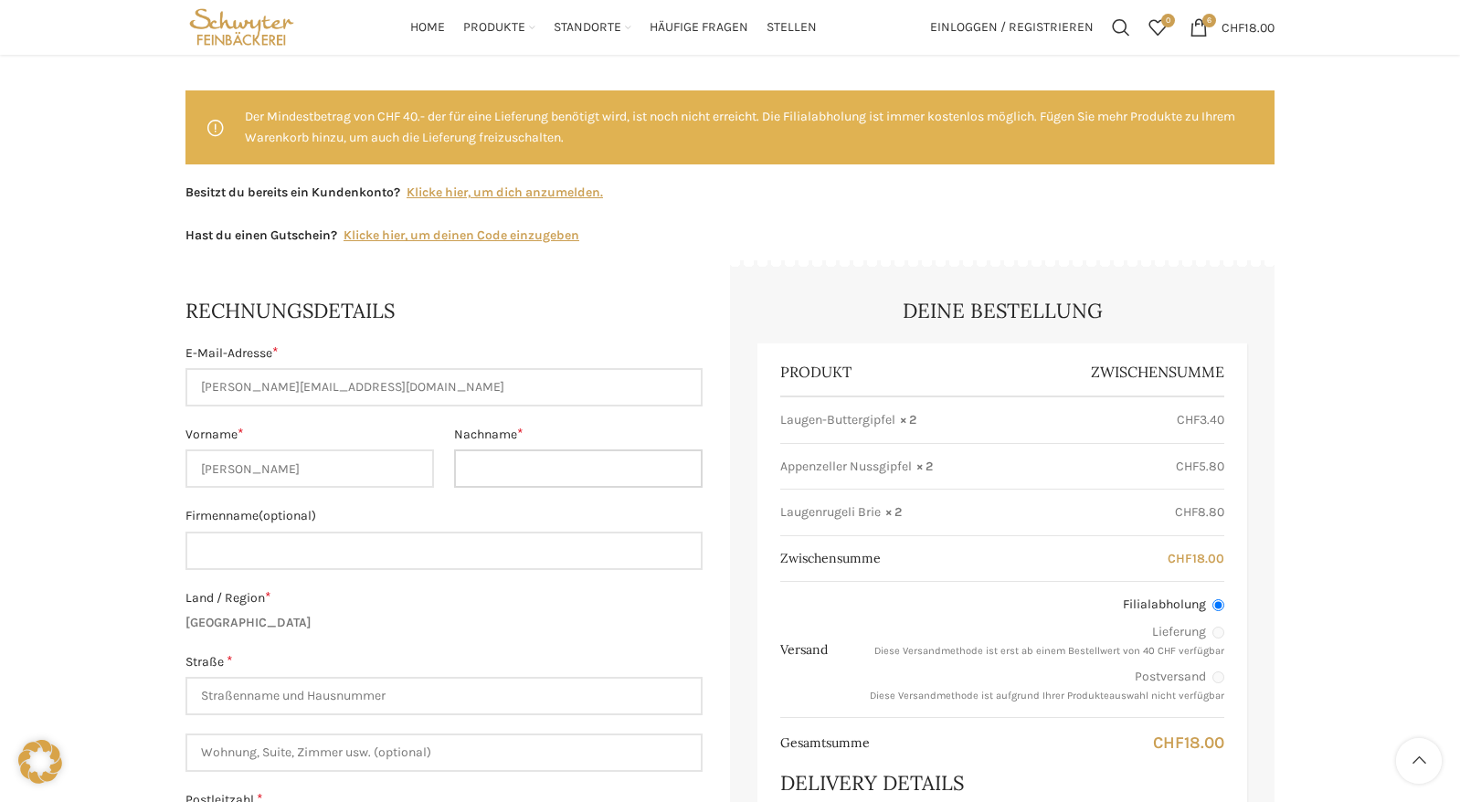
click at [566, 472] on input "Nachname *" at bounding box center [578, 469] width 249 height 38
type input "Fink"
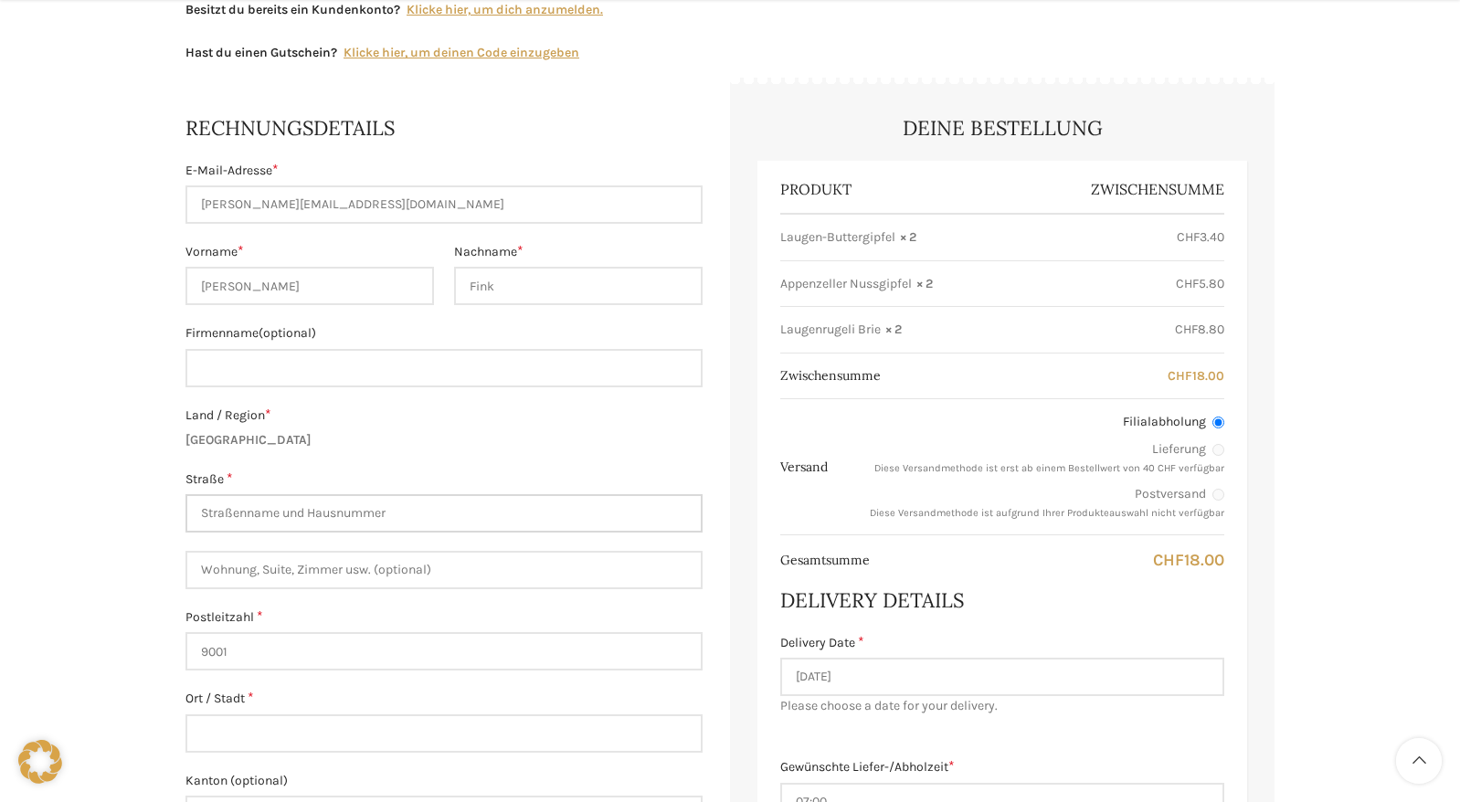
click at [397, 510] on input "Straße *" at bounding box center [444, 513] width 517 height 38
type input "[STREET_ADDRESS]"
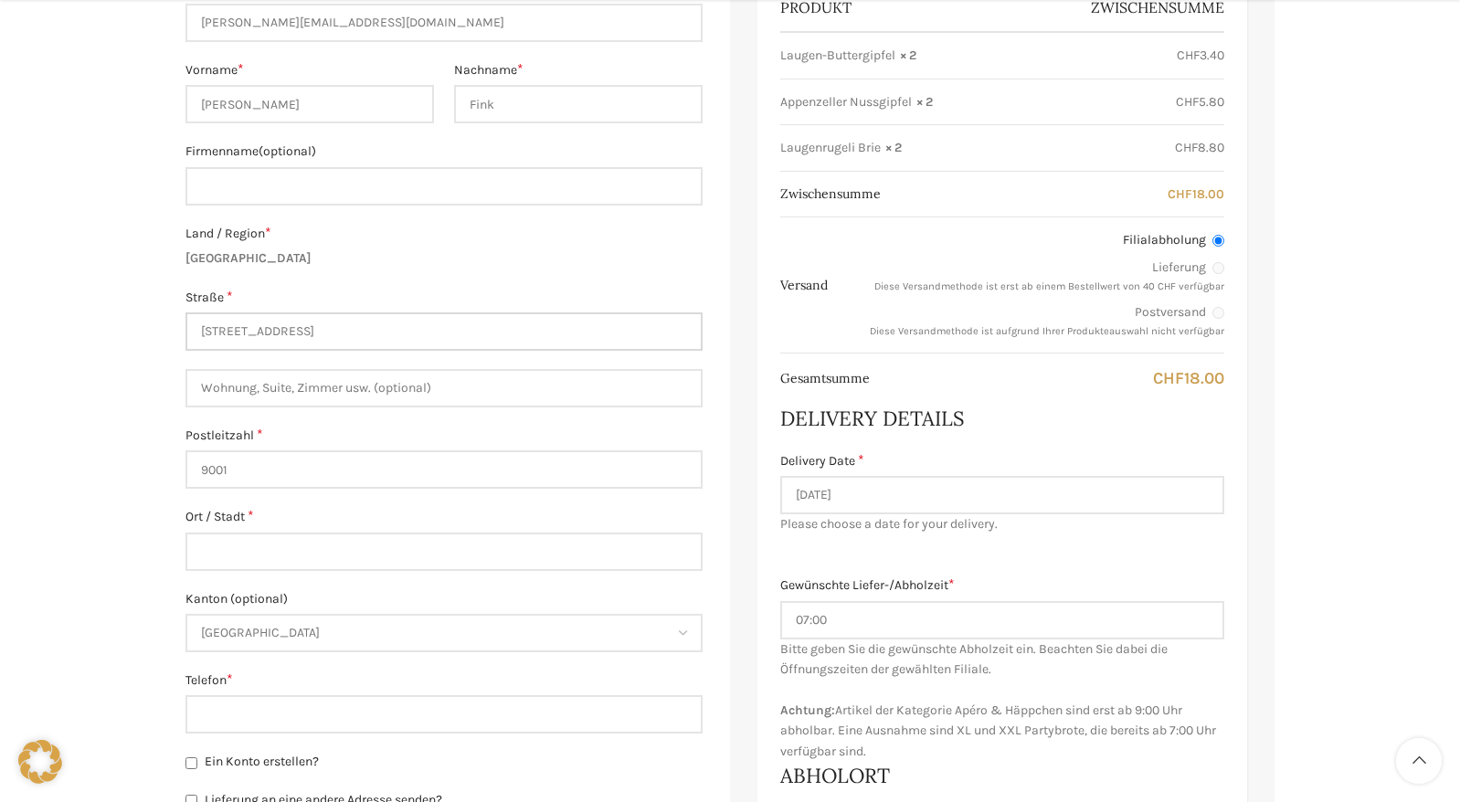
scroll to position [548, 0]
click at [366, 470] on input "9001" at bounding box center [444, 469] width 517 height 38
type input "9016"
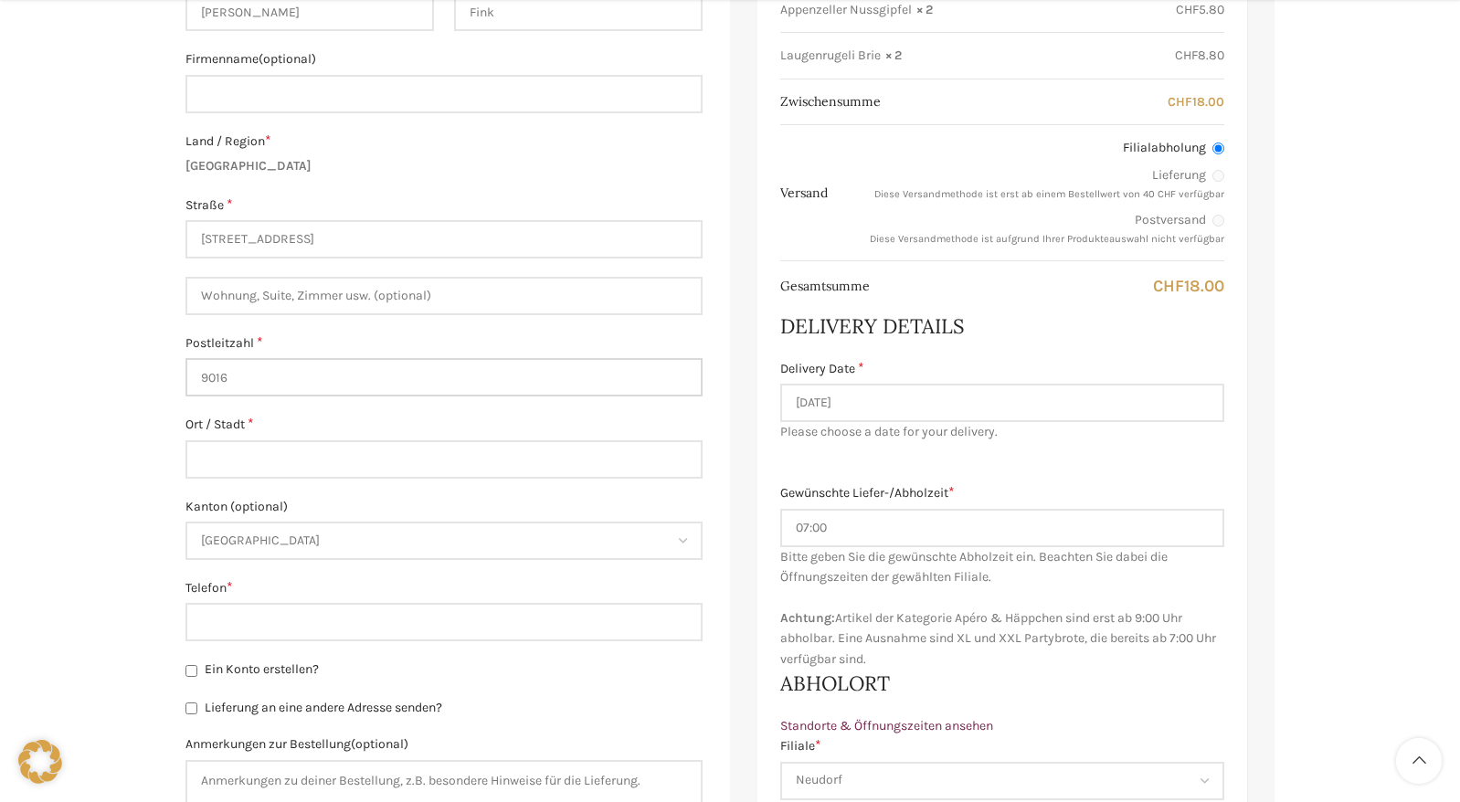
scroll to position [731, 0]
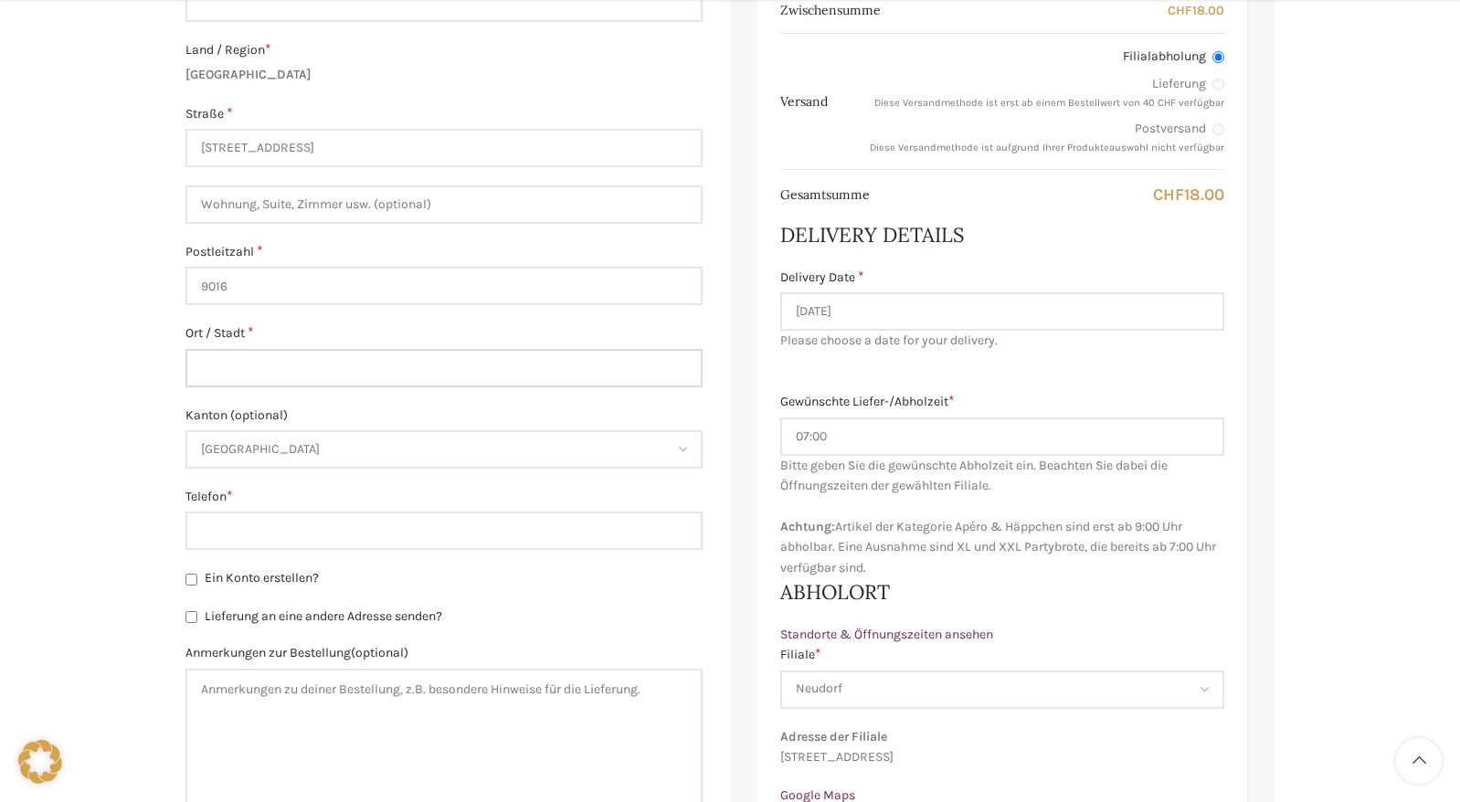
click at [322, 366] on input "Ort / Stadt *" at bounding box center [444, 368] width 517 height 38
type input "[GEOGRAPHIC_DATA]"
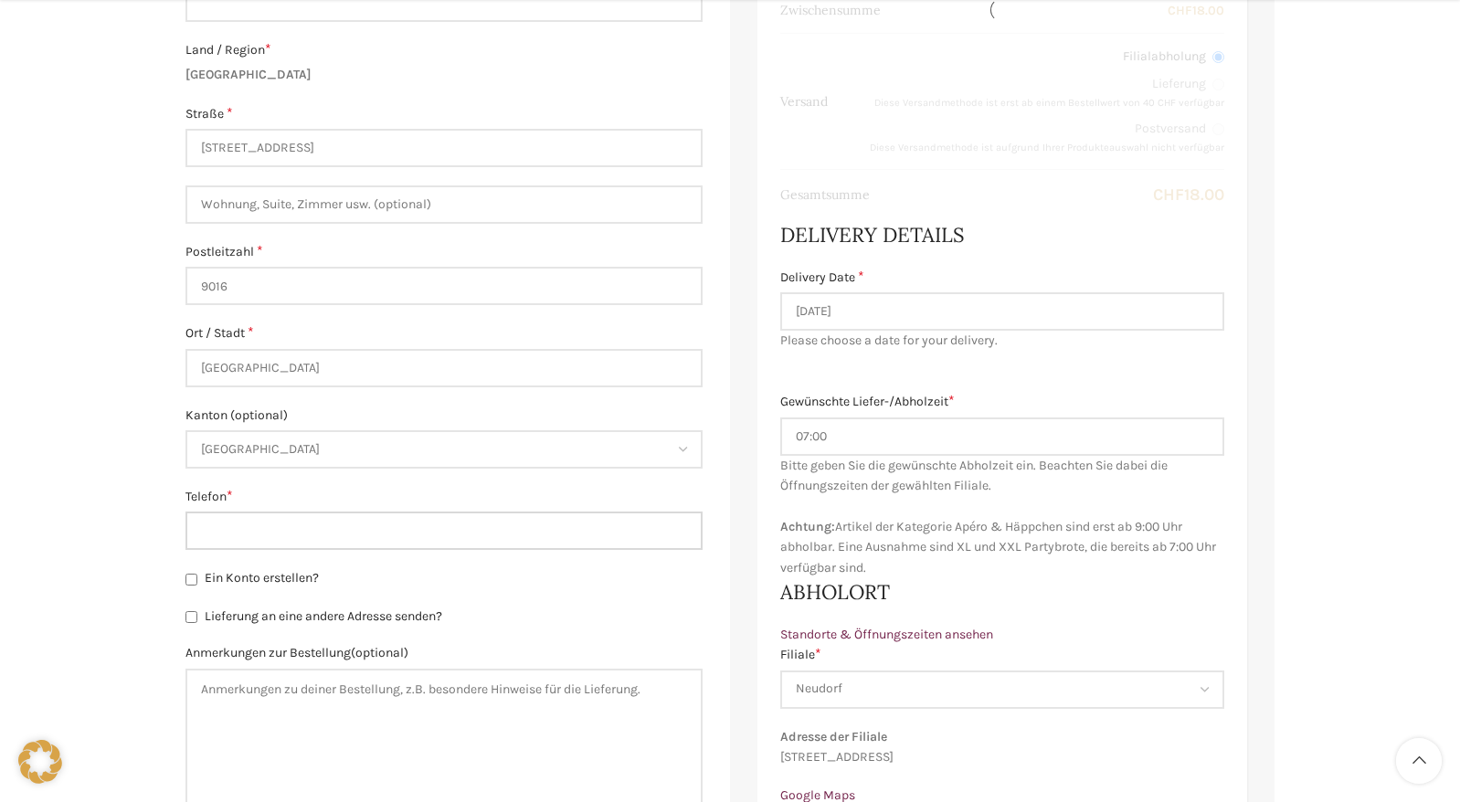
click at [302, 533] on input "Telefon *" at bounding box center [444, 531] width 517 height 38
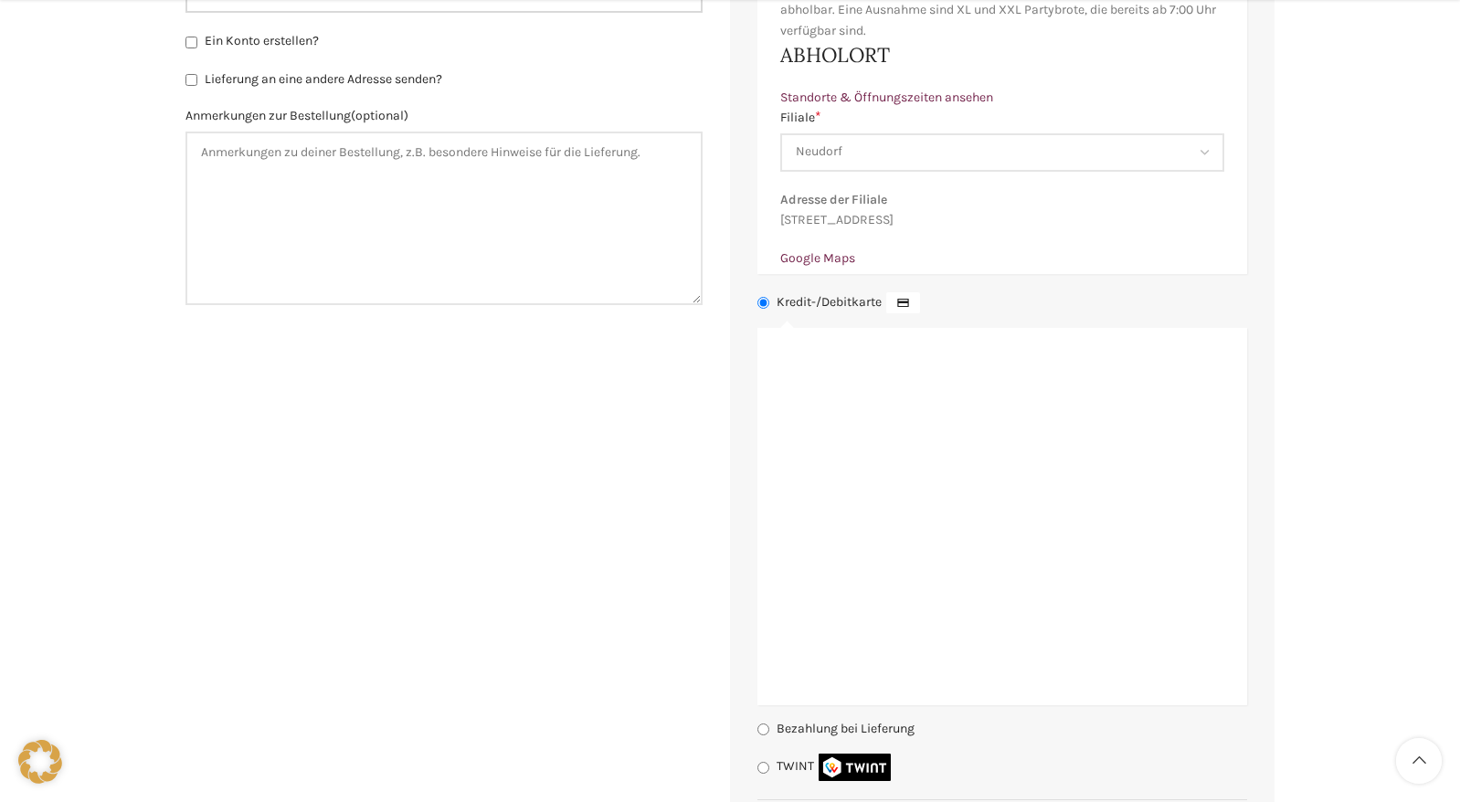
scroll to position [1279, 0]
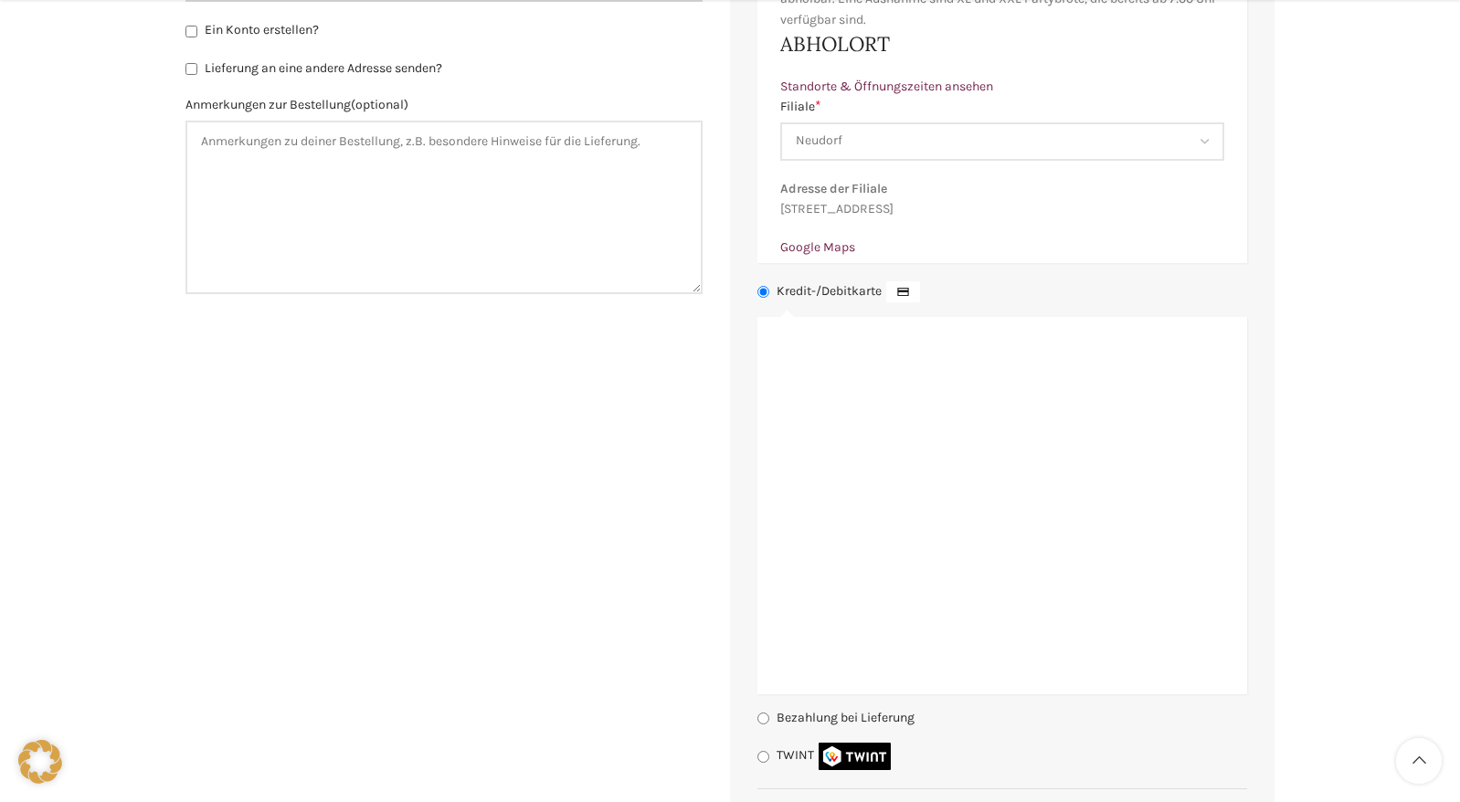
type input "0792223784"
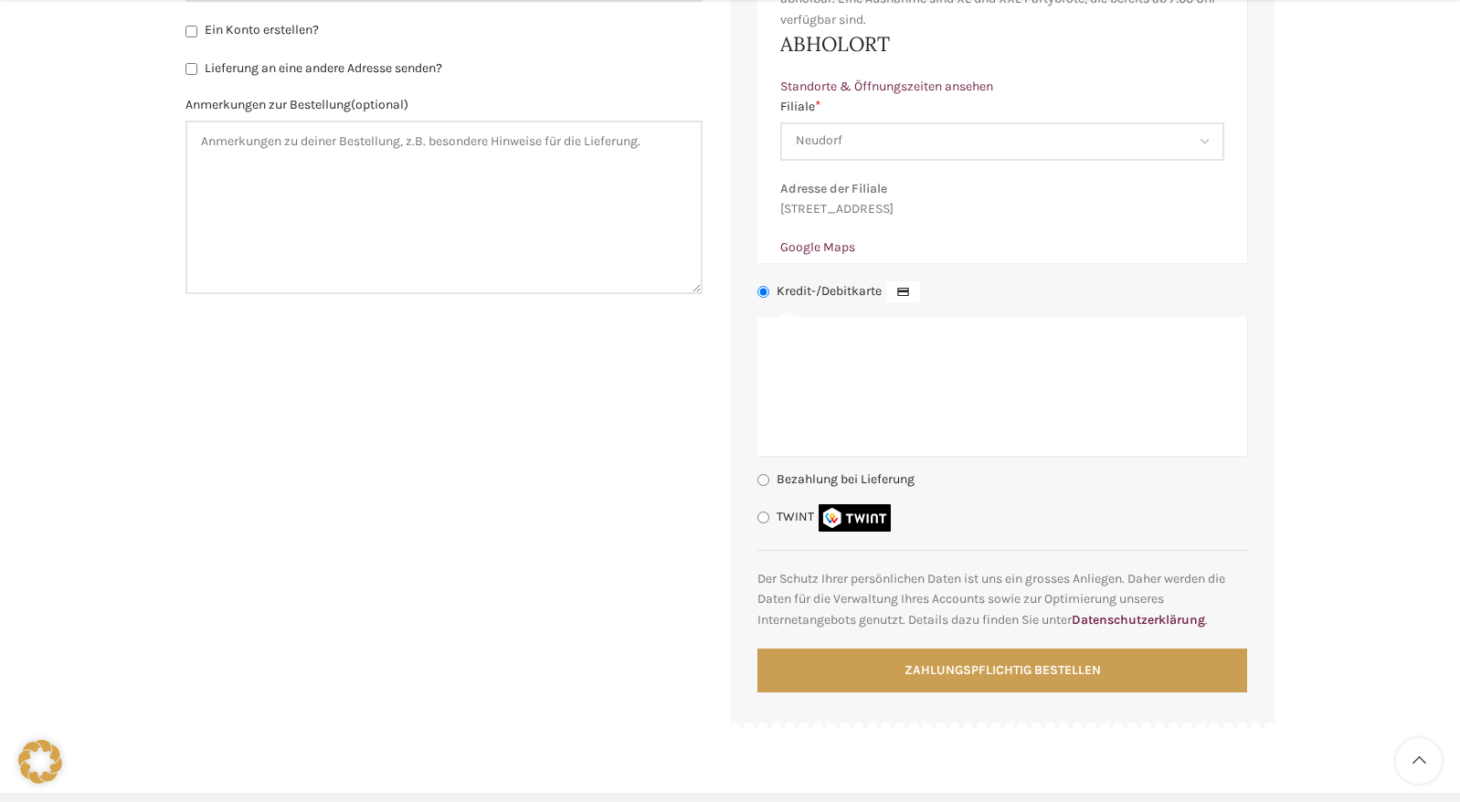
click at [762, 524] on input "TWINT" at bounding box center [764, 518] width 12 height 12
radio input "true"
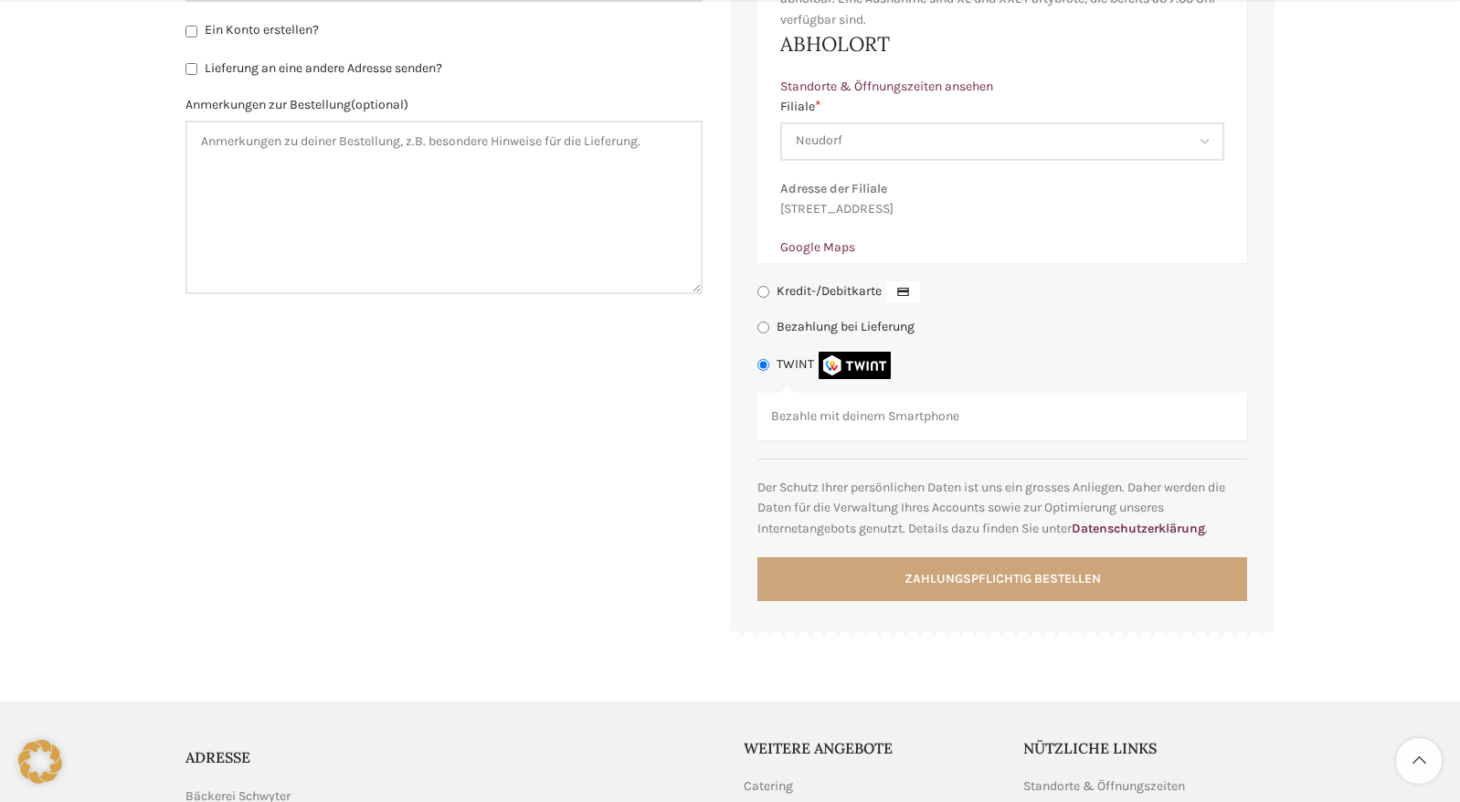
click at [1087, 600] on button "Zahlungspflichtig bestellen" at bounding box center [1003, 579] width 490 height 44
